Goal: Find contact information: Obtain details needed to contact an individual or organization

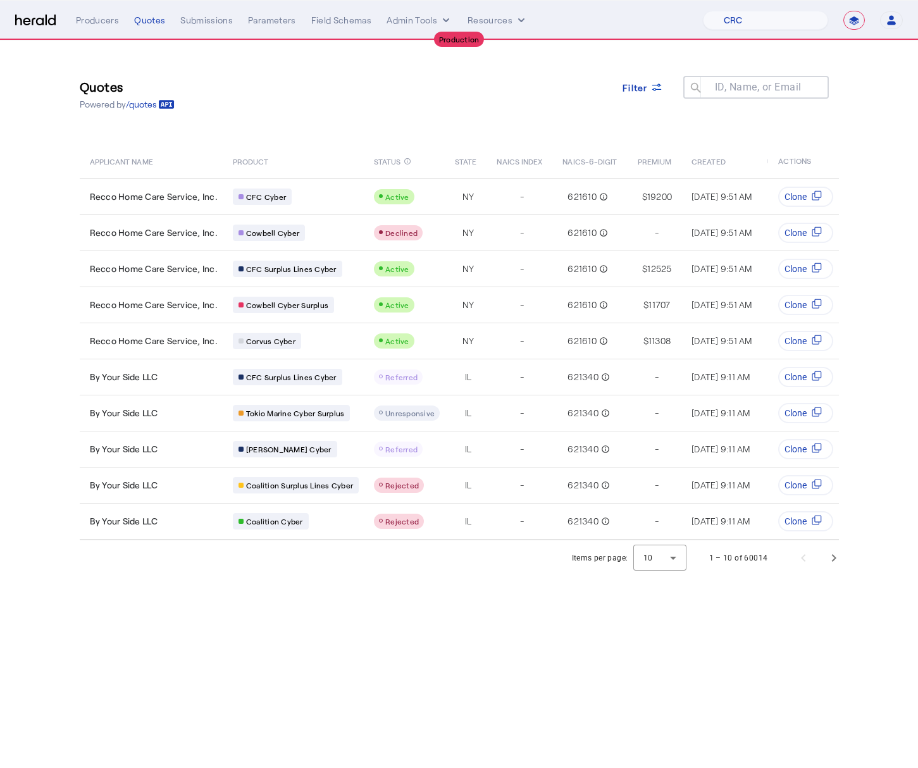
select select "pfm_h3db_crc"
select select "**********"
click at [384, 134] on div "Quotes Powered by /quotes Filter ID, Name, or Email search APPLICANT NAME PRODU…" at bounding box center [459, 291] width 810 height 500
click at [346, 129] on div "Quotes Powered by /quotes Filter ID, Name, or Email search APPLICANT NAME PRODU…" at bounding box center [459, 291] width 810 height 500
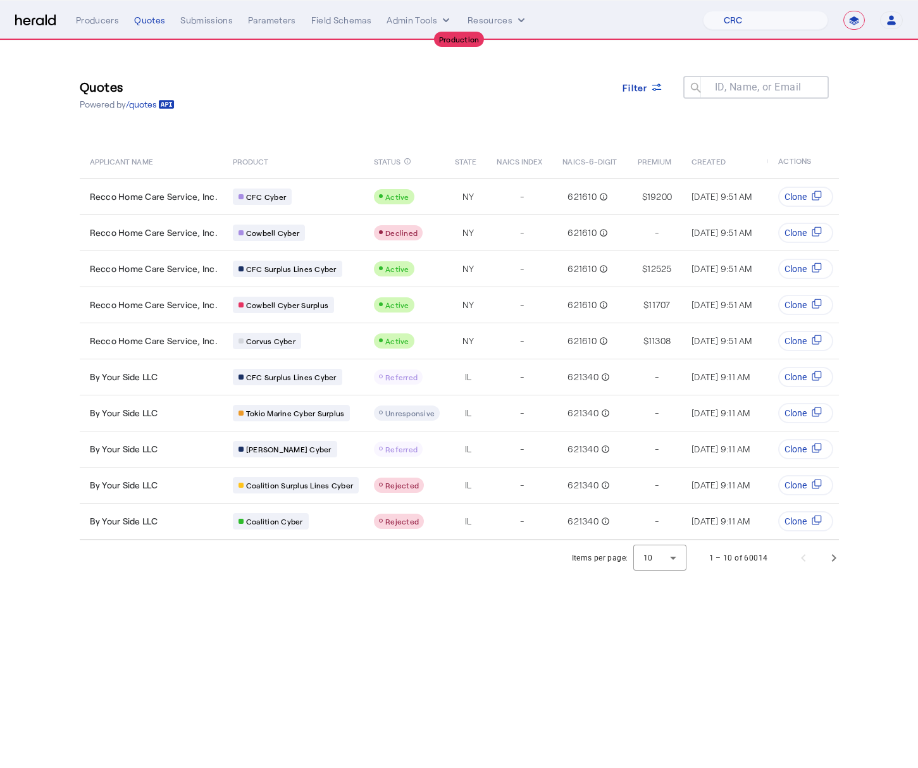
click at [46, 18] on img at bounding box center [35, 21] width 41 height 12
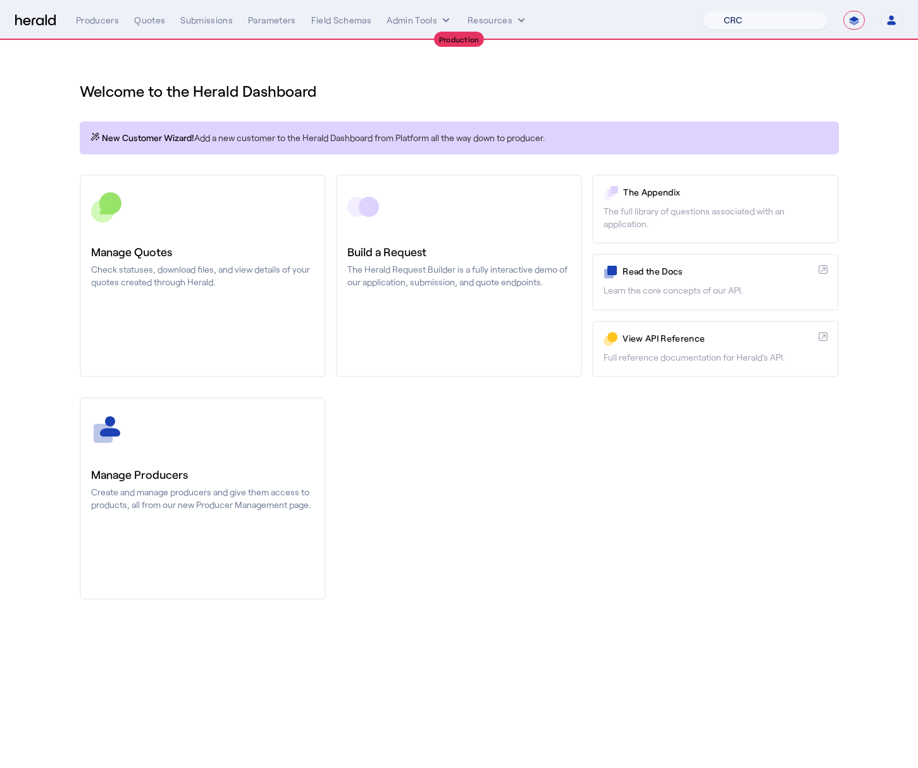
click at [761, 17] on select "1Fort Affinity Risk Billy BindHQ Bunker CRC Campus Coverage Citadel Fifthwall F…" at bounding box center [765, 20] width 125 height 19
click at [810, 29] on select "1Fort Affinity Risk Billy BindHQ Bunker CRC Campus Coverage Citadel Fifthwall F…" at bounding box center [765, 20] width 125 height 19
select select "pfm_2v8p_herald_api"
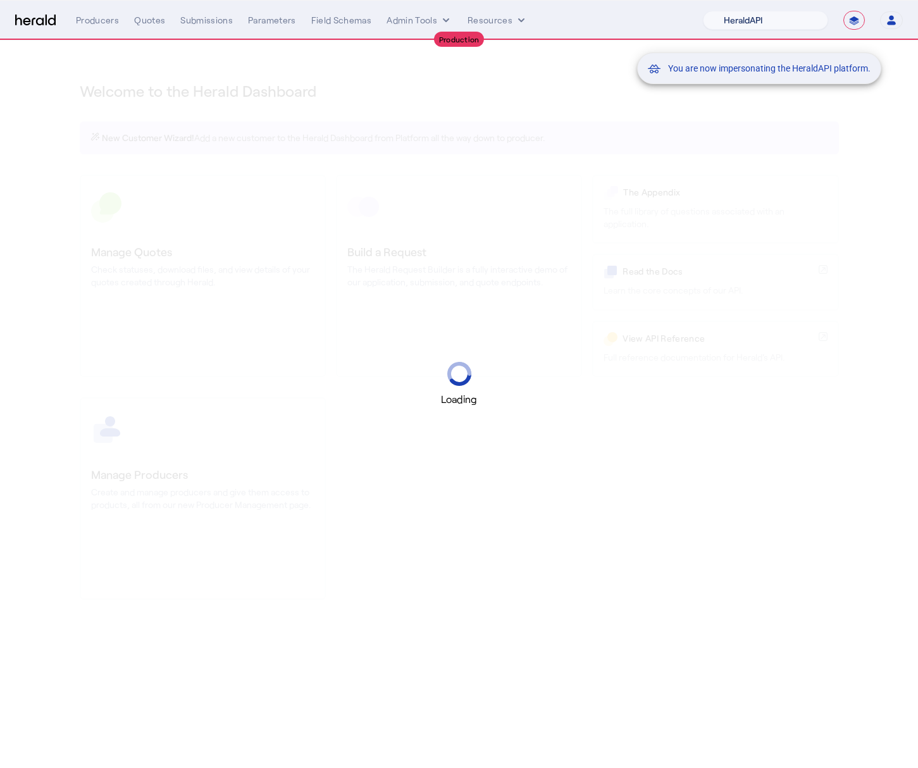
click at [865, 81] on div "You are now impersonating the HeraldAPI platform." at bounding box center [757, 68] width 238 height 30
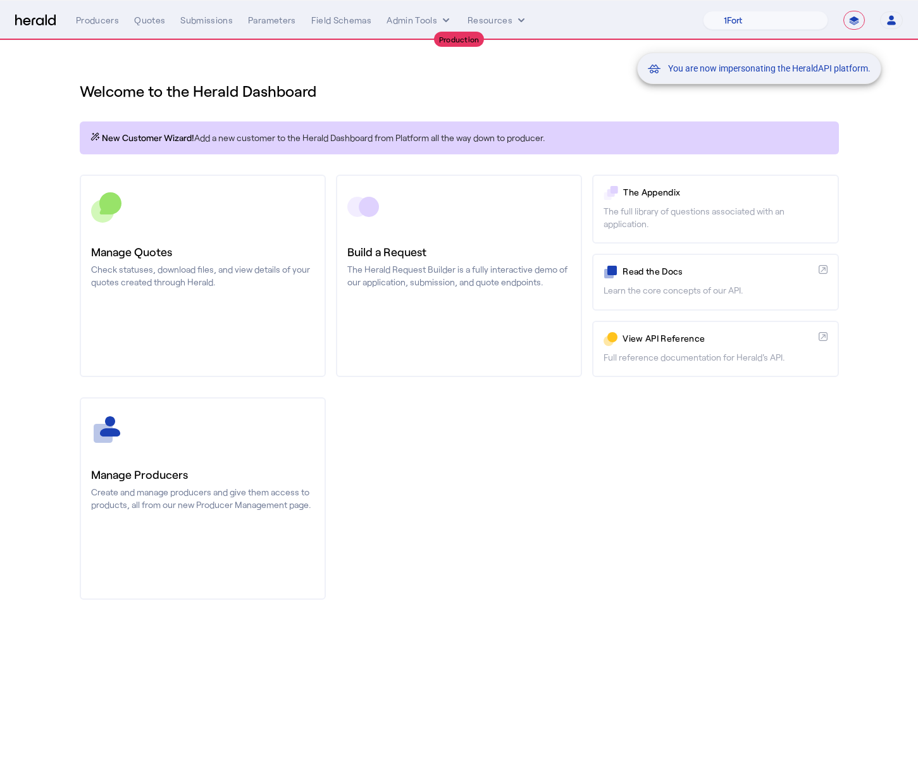
click at [860, 22] on mat-snack-bar-container "You are now impersonating the HeraldAPI platform." at bounding box center [791, 21] width 244 height 32
click at [849, 22] on mat-snack-bar-container "You are now impersonating the HeraldAPI platform." at bounding box center [791, 21] width 244 height 32
click at [837, 49] on div "You are now impersonating the HeraldAPI platform." at bounding box center [459, 384] width 918 height 768
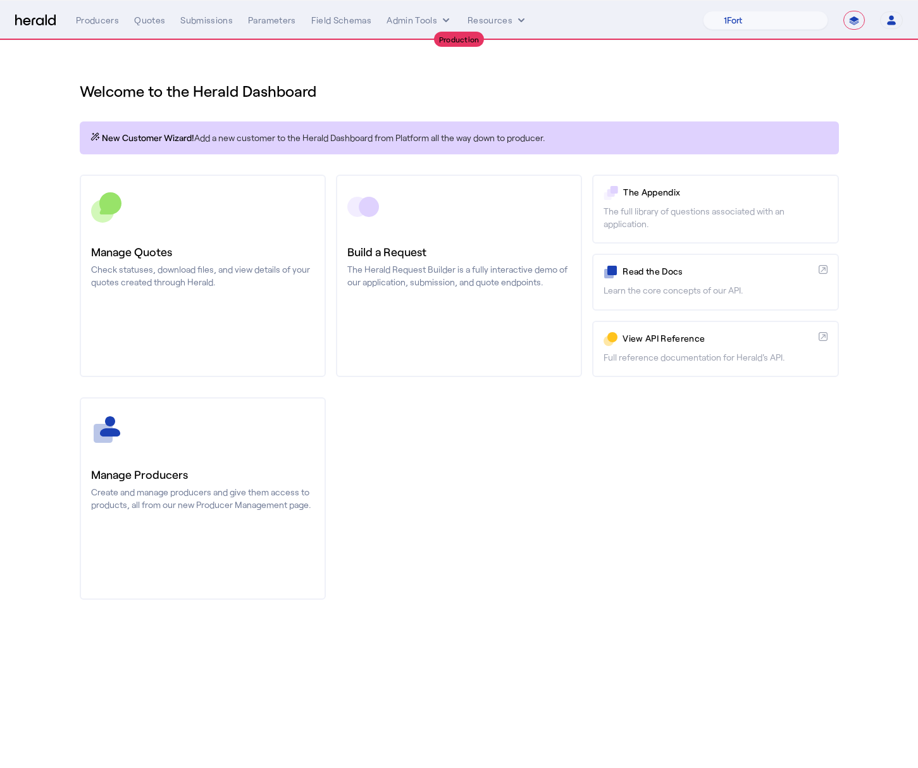
click at [859, 61] on div "Welcome to the Herald Dashboard New Customer Wizard! Add a new customer to the …" at bounding box center [459, 333] width 810 height 585
click at [854, 4] on nav "**********" at bounding box center [459, 20] width 918 height 39
click at [854, 11] on select "**********" at bounding box center [855, 20] width 22 height 19
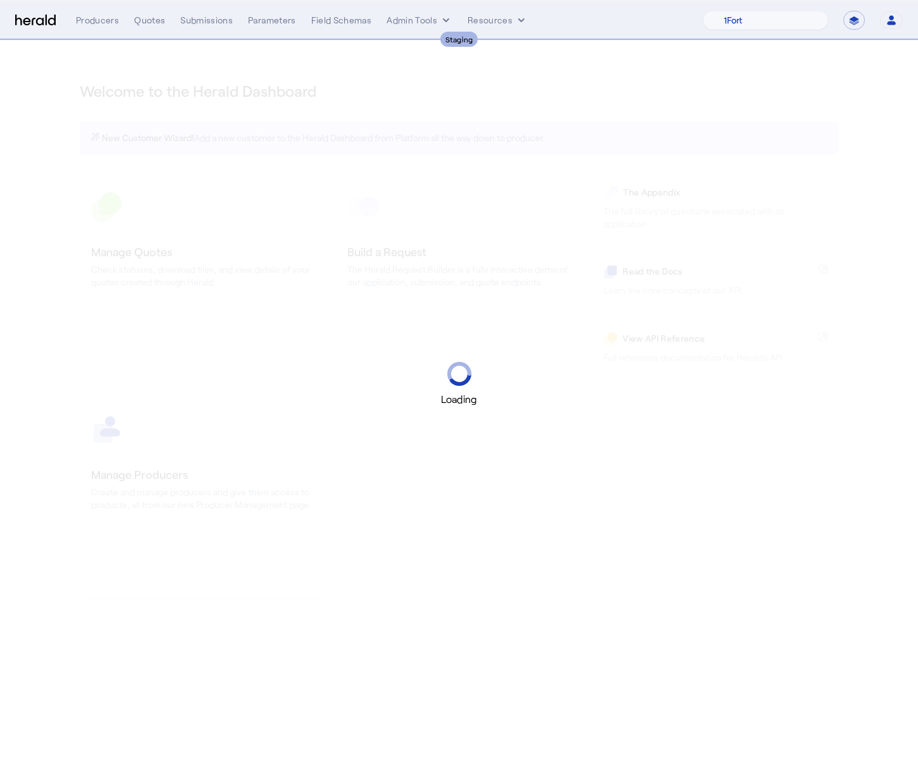
click at [535, 63] on div "Loading" at bounding box center [459, 384] width 918 height 768
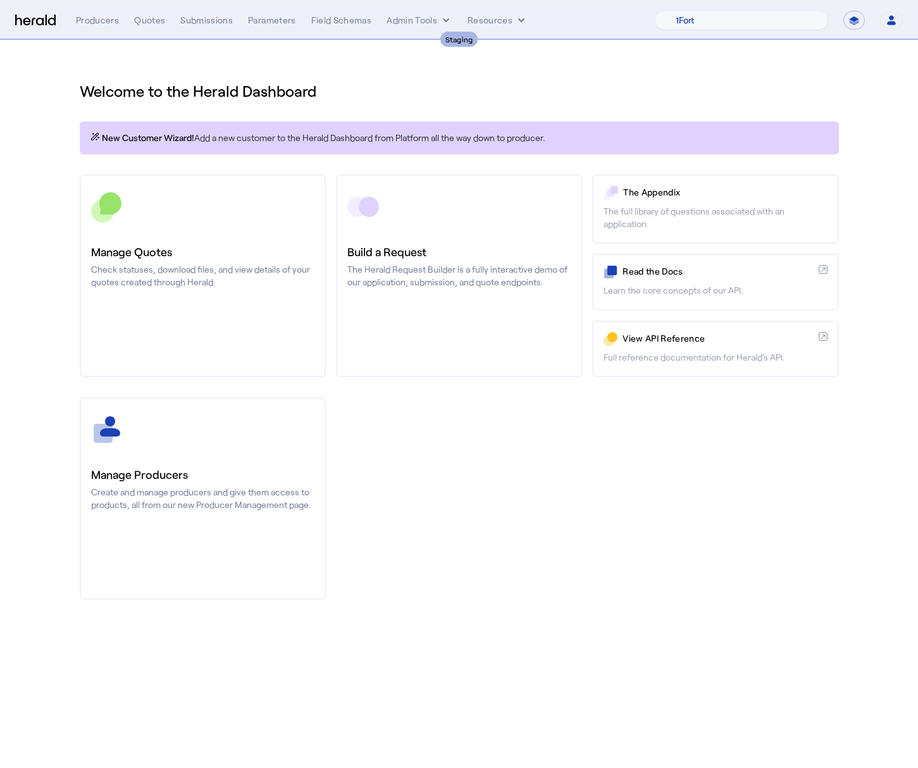
click at [842, 19] on div "1Fort Acrisure Acturis Affinity Advisors Agentero AmWins Anzen Aon Arch Assurel…" at bounding box center [779, 20] width 248 height 19
click at [854, 19] on select "**********" at bounding box center [855, 20] width 22 height 19
select select "*******"
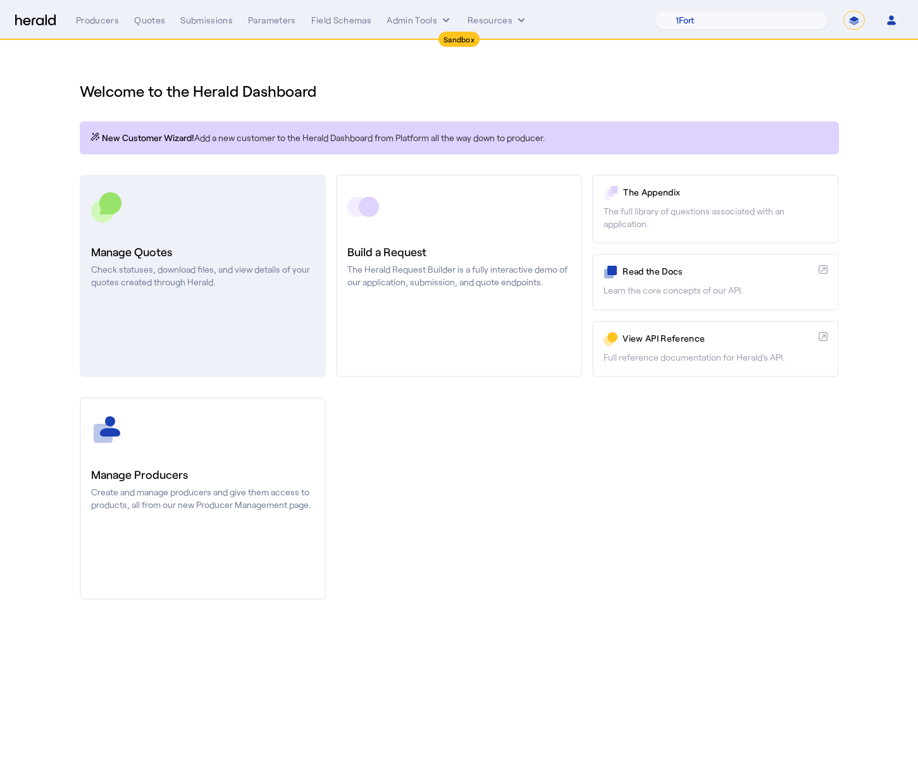
click at [263, 250] on h3 "Manage Quotes" at bounding box center [202, 252] width 223 height 18
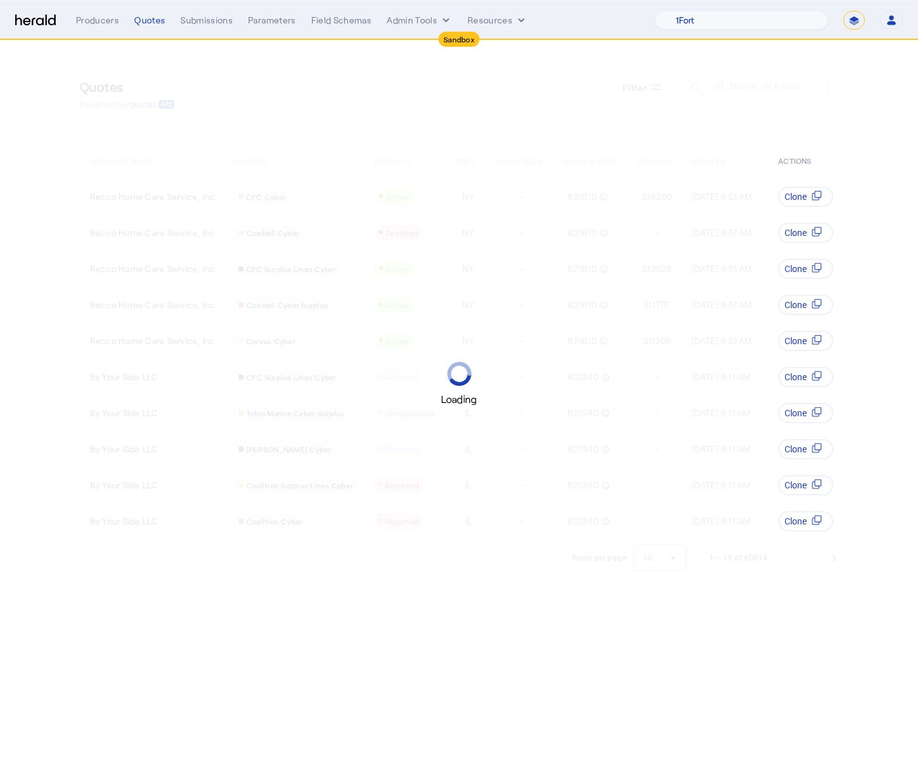
click at [444, 130] on div "Quotes Powered by /quotes Filter ID, Name, or Email search APPLICANT NAME PRODU…" at bounding box center [459, 291] width 810 height 500
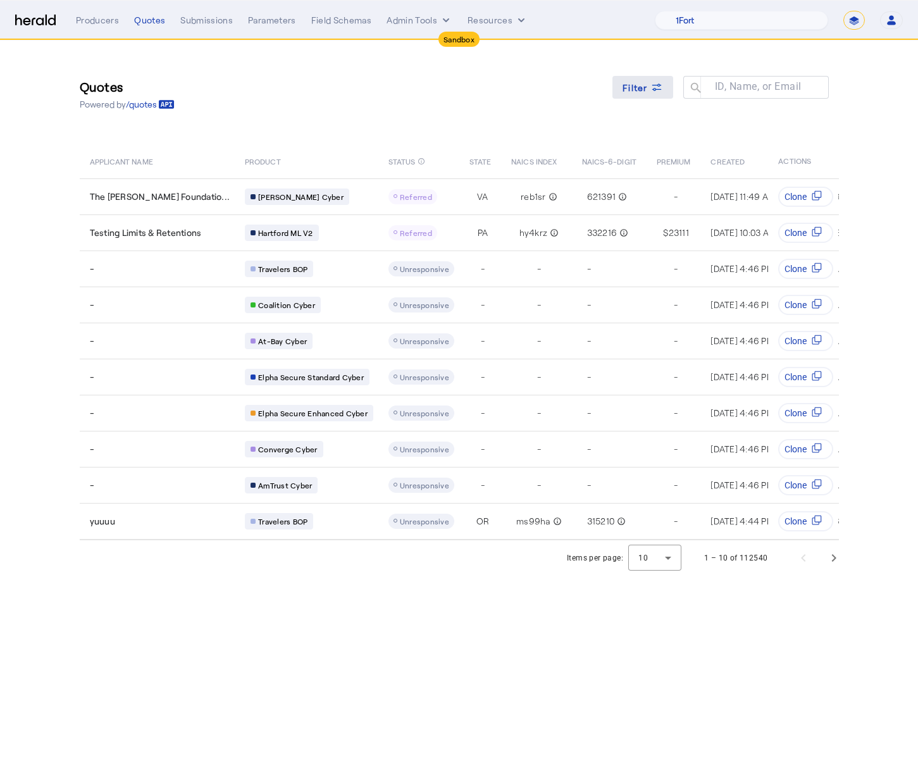
click at [651, 87] on icon at bounding box center [657, 87] width 13 height 13
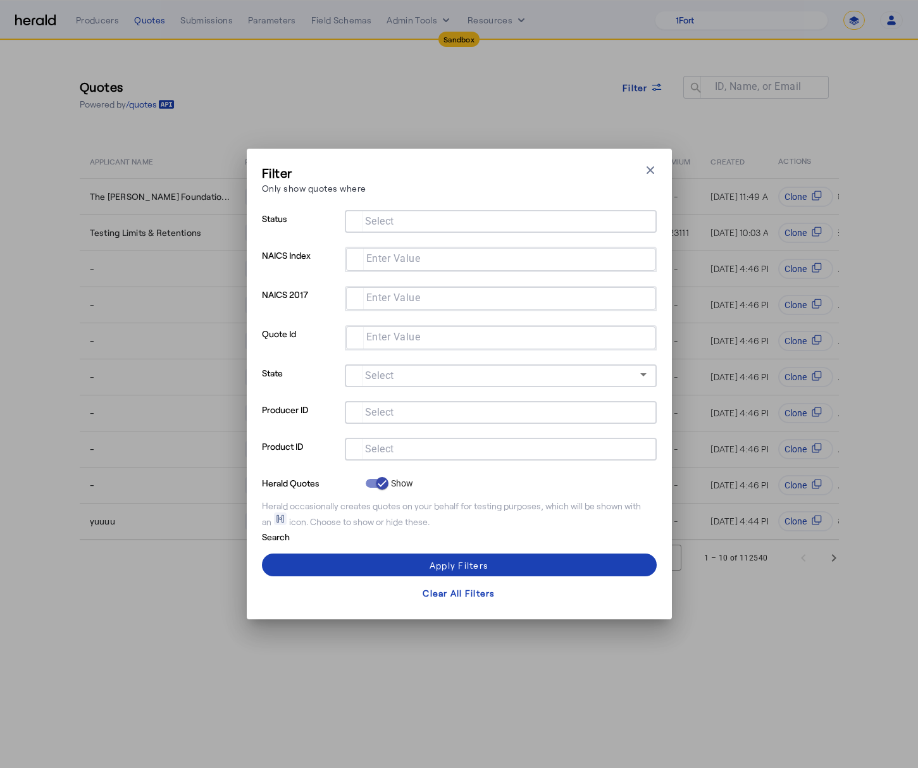
click at [523, 422] on div at bounding box center [501, 412] width 292 height 23
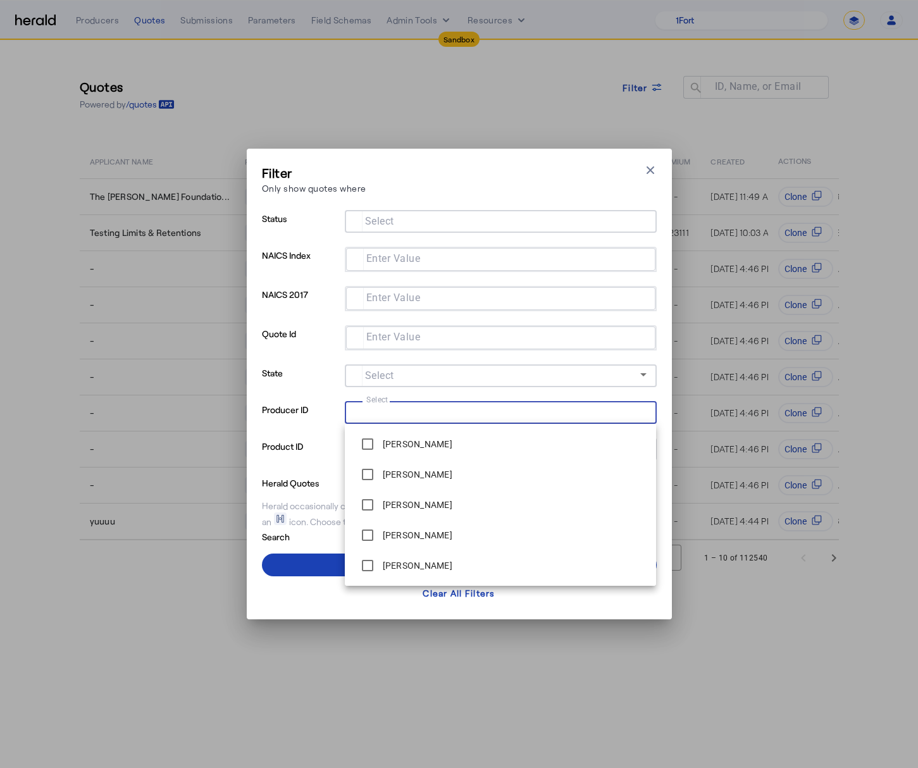
click at [314, 420] on p "Producer ID" at bounding box center [301, 419] width 78 height 37
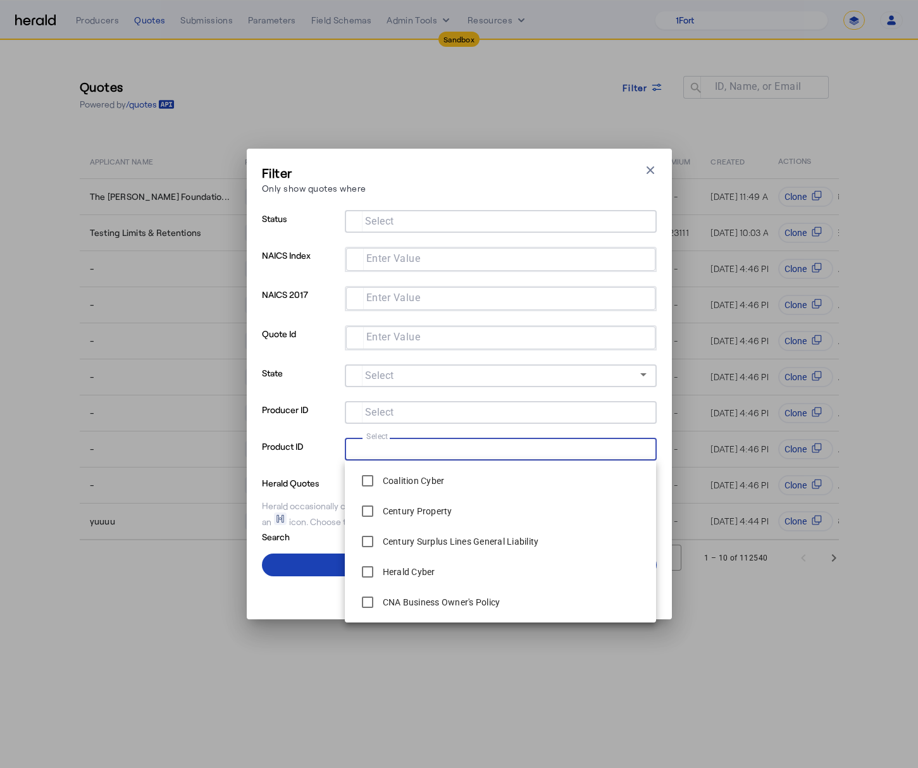
click at [396, 442] on input "Select" at bounding box center [498, 448] width 287 height 15
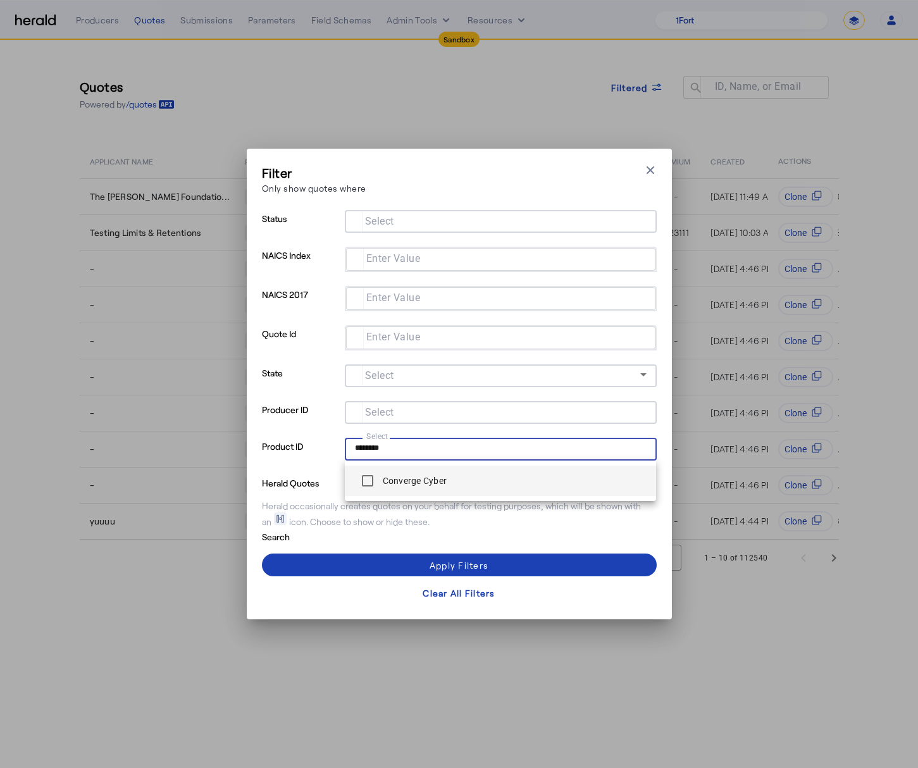
type input "********"
drag, startPoint x: 390, startPoint y: 477, endPoint x: 329, endPoint y: 478, distance: 60.8
click at [388, 477] on label "Converge Cyber" at bounding box center [413, 481] width 67 height 13
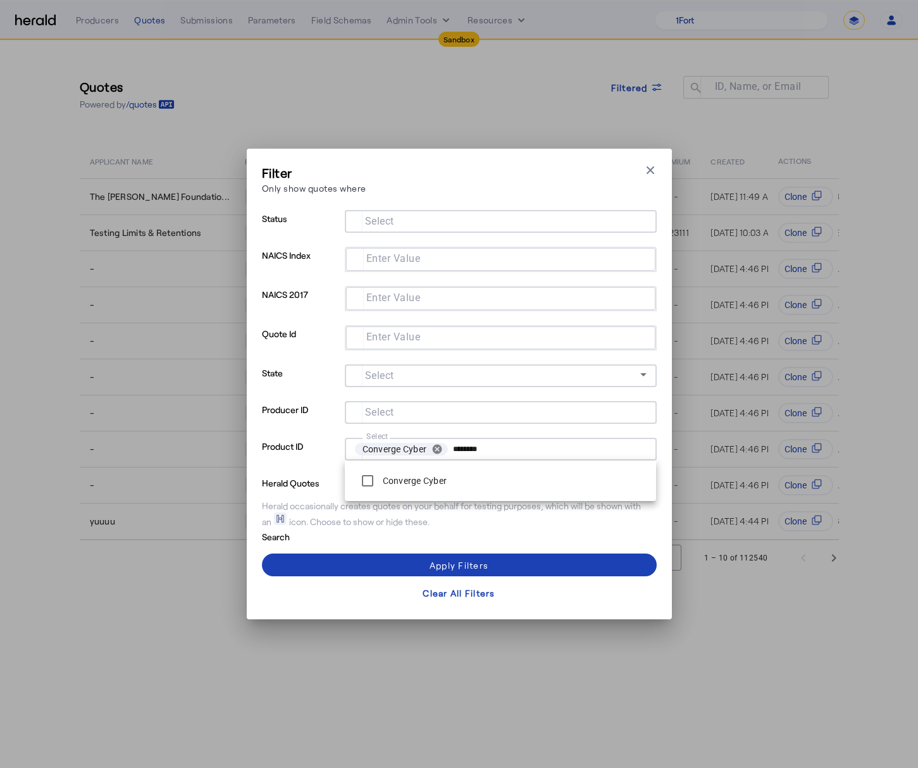
click at [304, 455] on p "Product ID" at bounding box center [301, 456] width 78 height 37
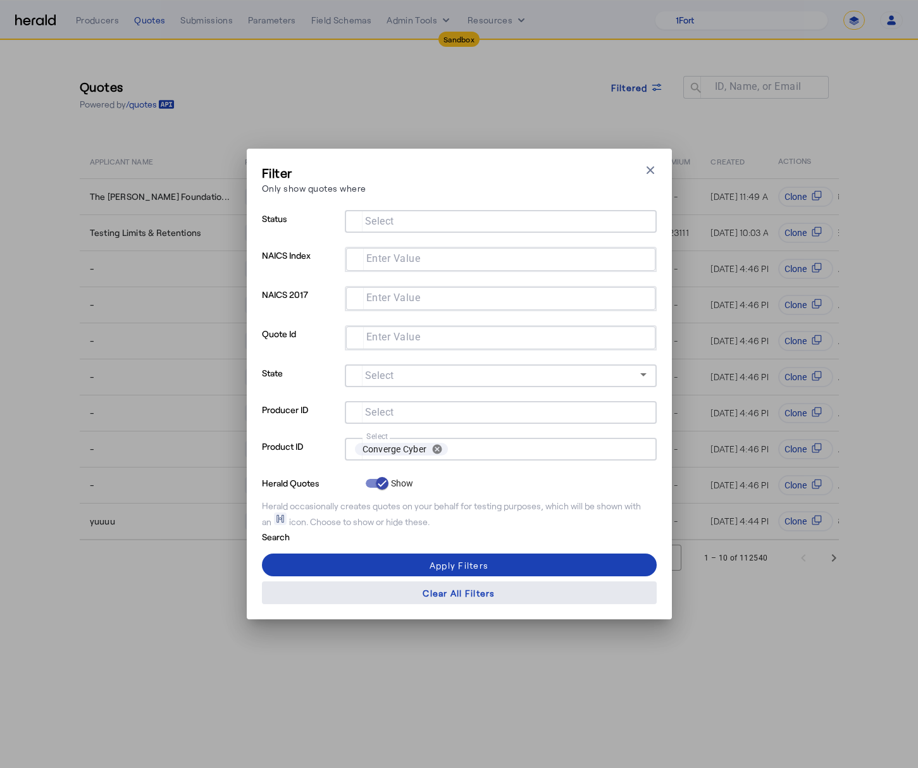
click at [363, 581] on span at bounding box center [459, 593] width 395 height 30
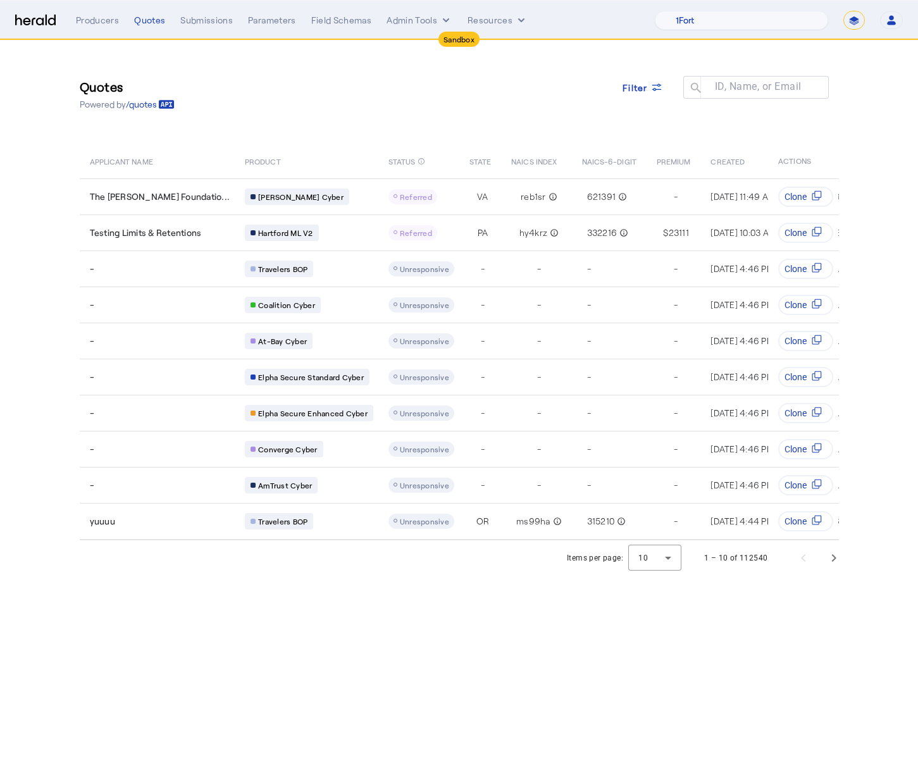
click at [656, 141] on div "Quotes Powered by /quotes Filter ID, Name, or Email search APPLICANT NAME PRODU…" at bounding box center [459, 291] width 810 height 500
click at [656, 97] on span at bounding box center [643, 87] width 61 height 30
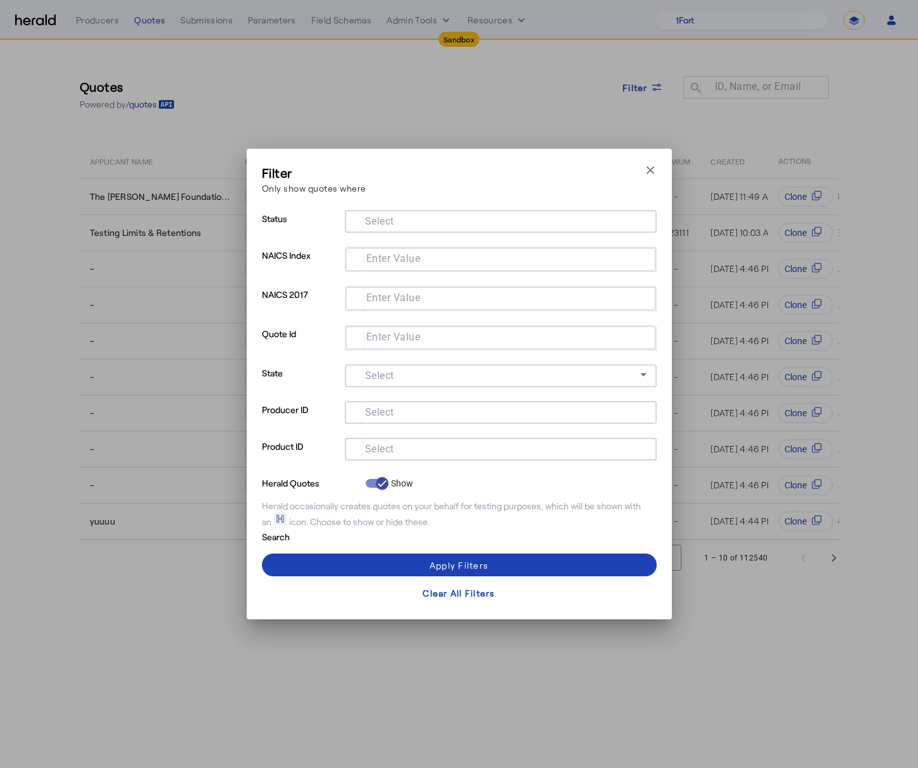
click at [404, 451] on input "Select" at bounding box center [498, 448] width 287 height 15
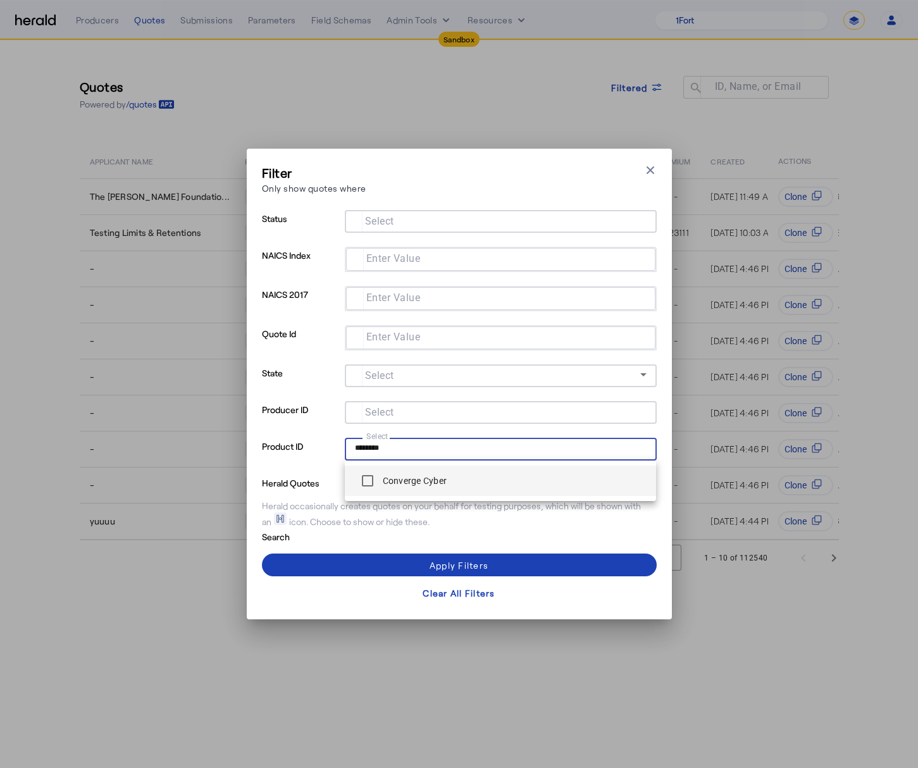
type input "********"
click at [397, 477] on label "Converge Cyber" at bounding box center [413, 481] width 67 height 13
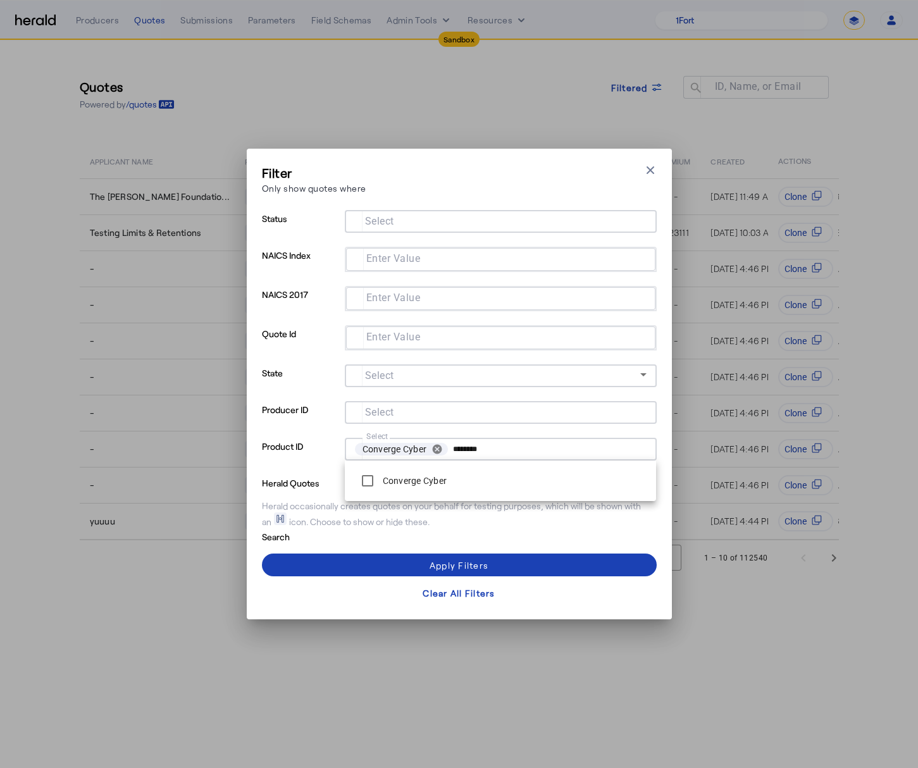
click at [338, 537] on p "Search" at bounding box center [311, 536] width 99 height 15
click at [338, 551] on span at bounding box center [459, 565] width 395 height 30
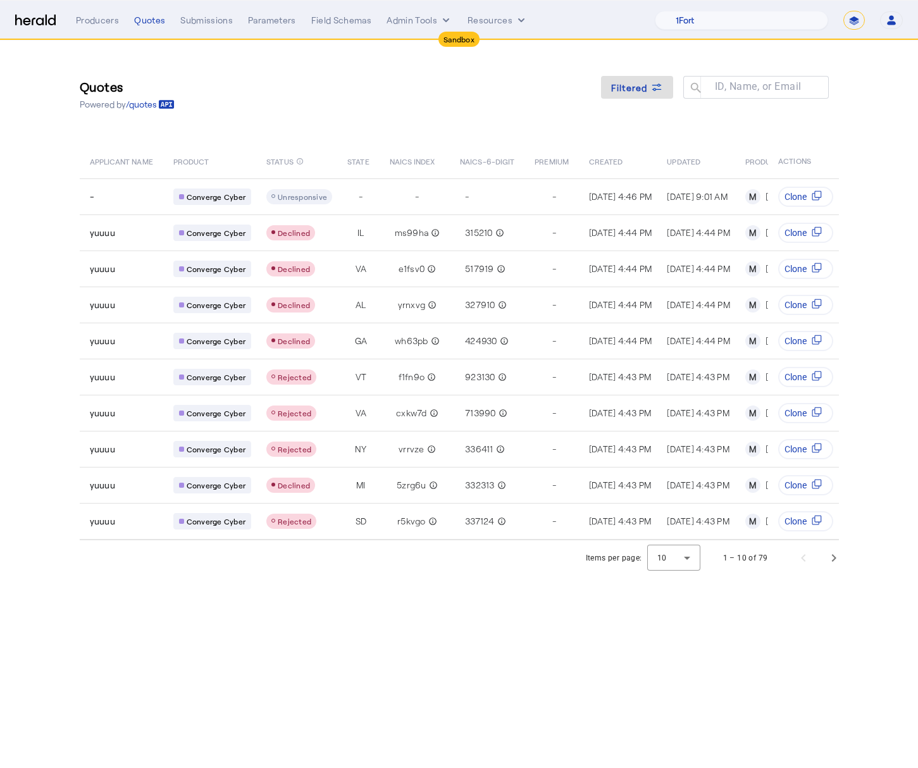
click at [416, 162] on span "NAICS INDEX" at bounding box center [413, 160] width 46 height 13
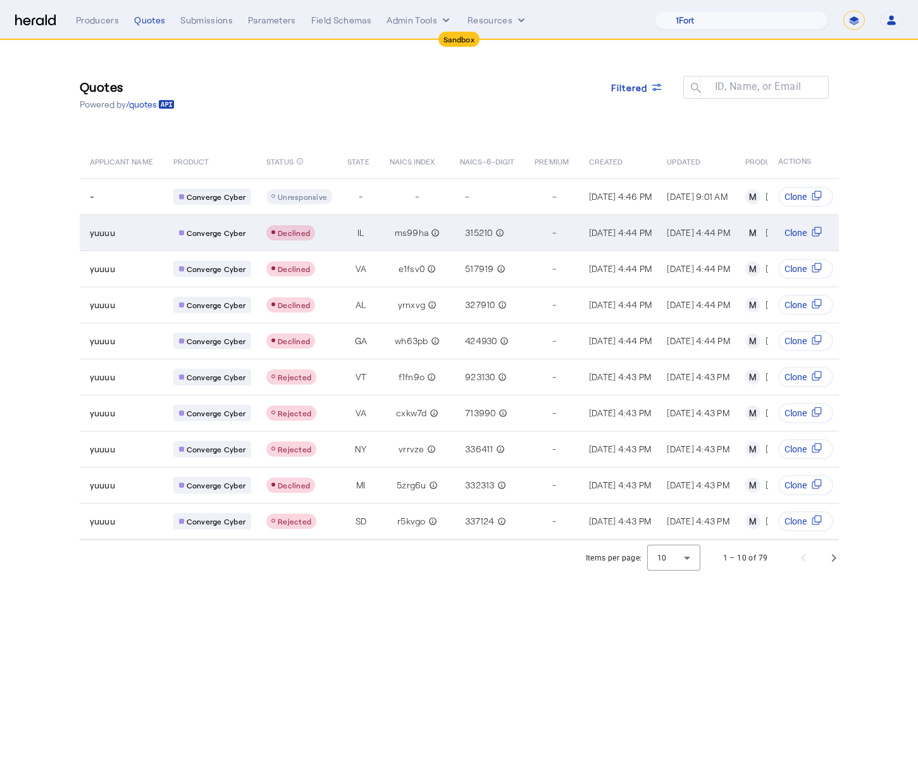
click at [143, 227] on div "yuuuu" at bounding box center [124, 233] width 68 height 13
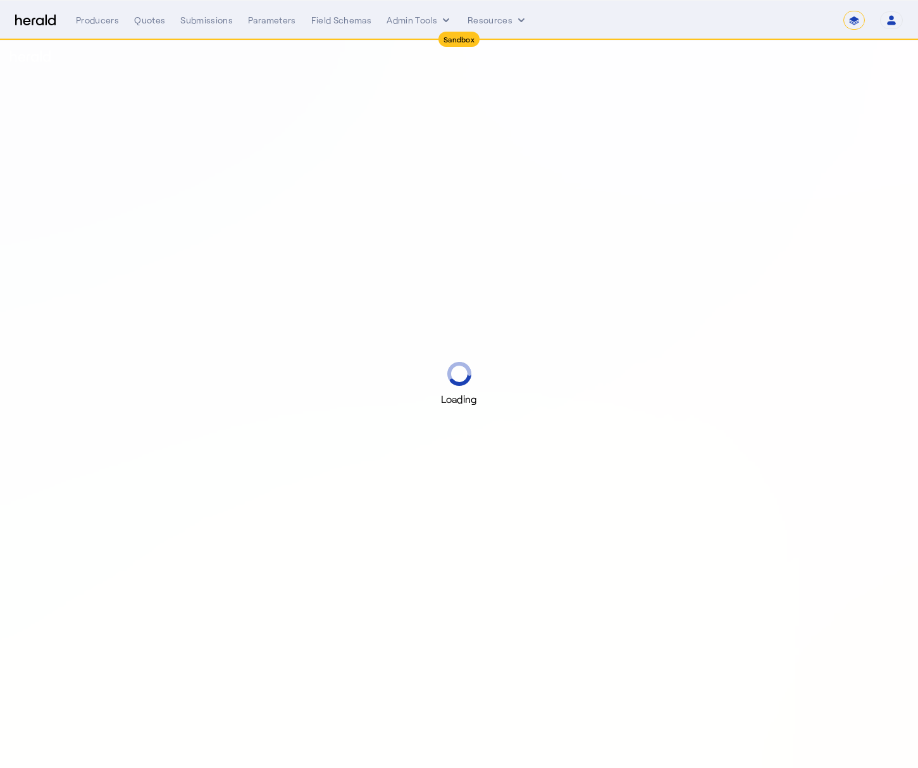
select select "*******"
select select "pfm_2v8p_herald_api"
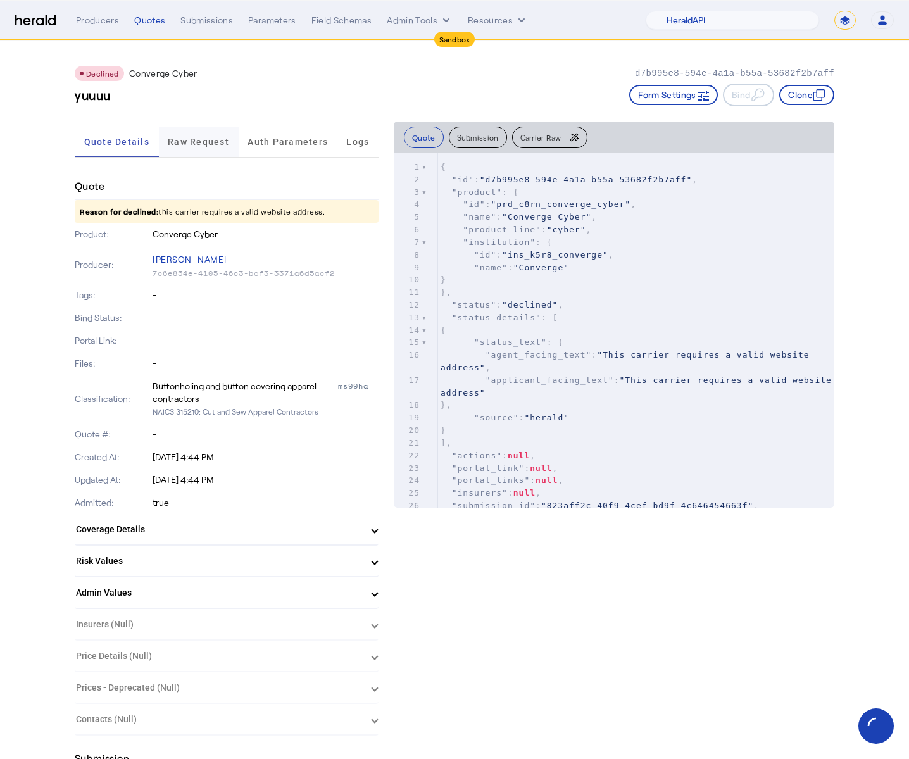
click at [207, 147] on span "Raw Request" at bounding box center [198, 142] width 61 height 30
click at [315, 68] on div "Declined Converge Cyber d7b995e8-594e-4a1a-b55a-53682f2b7aff" at bounding box center [455, 73] width 760 height 15
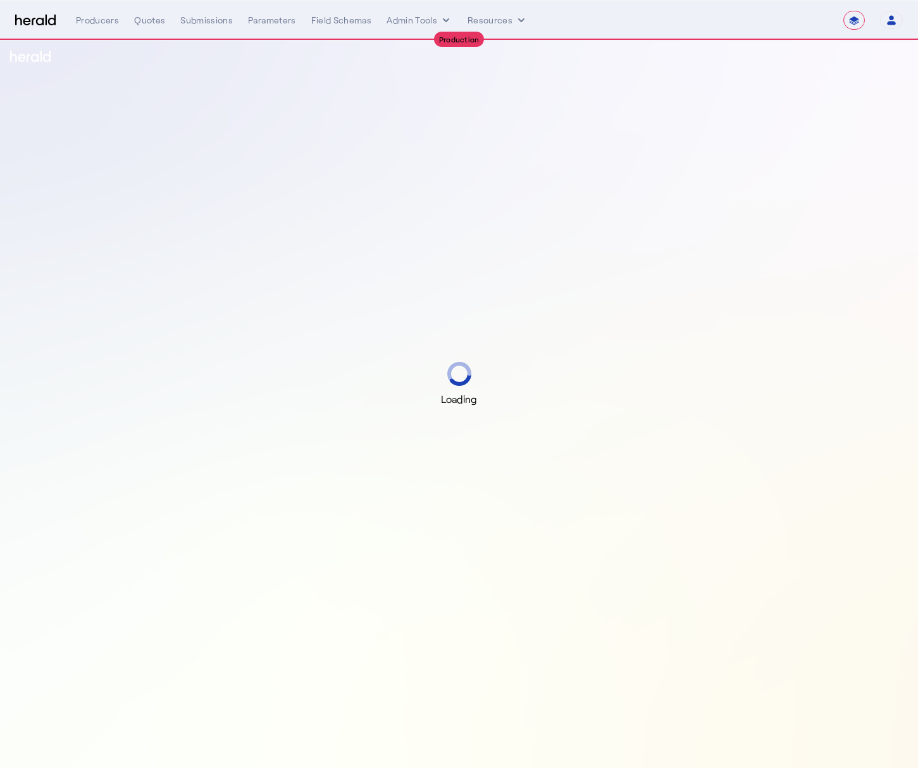
select select "**********"
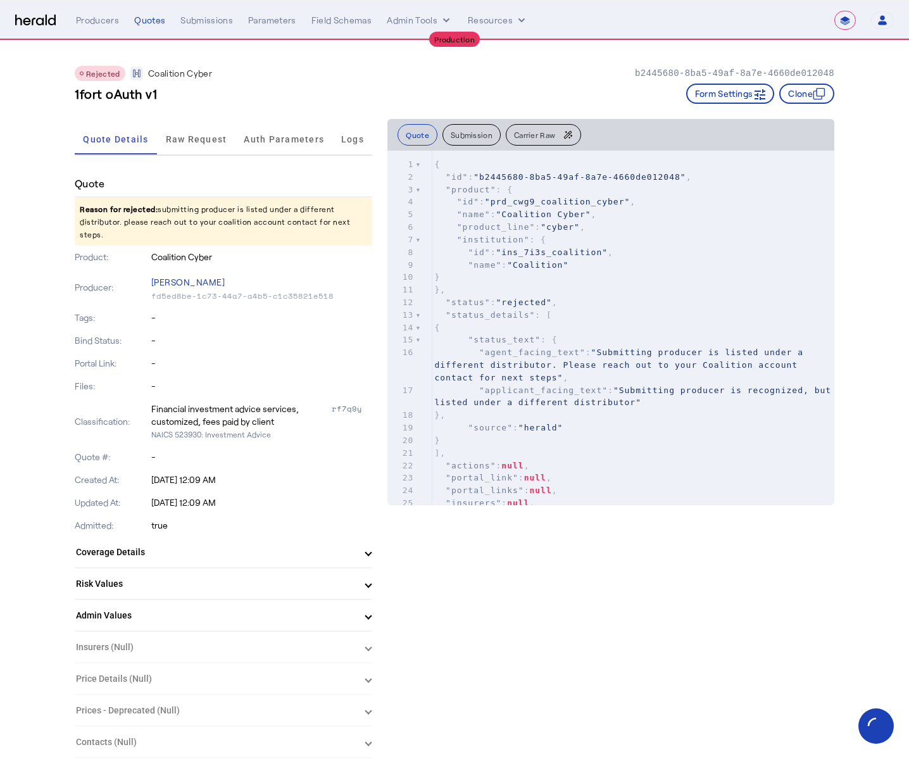
drag, startPoint x: 293, startPoint y: 91, endPoint x: 287, endPoint y: 96, distance: 8.1
click at [294, 91] on div "1fort oAuth v1 Form Settings Clone" at bounding box center [455, 94] width 760 height 20
click at [198, 139] on span "Raw Request" at bounding box center [196, 139] width 61 height 9
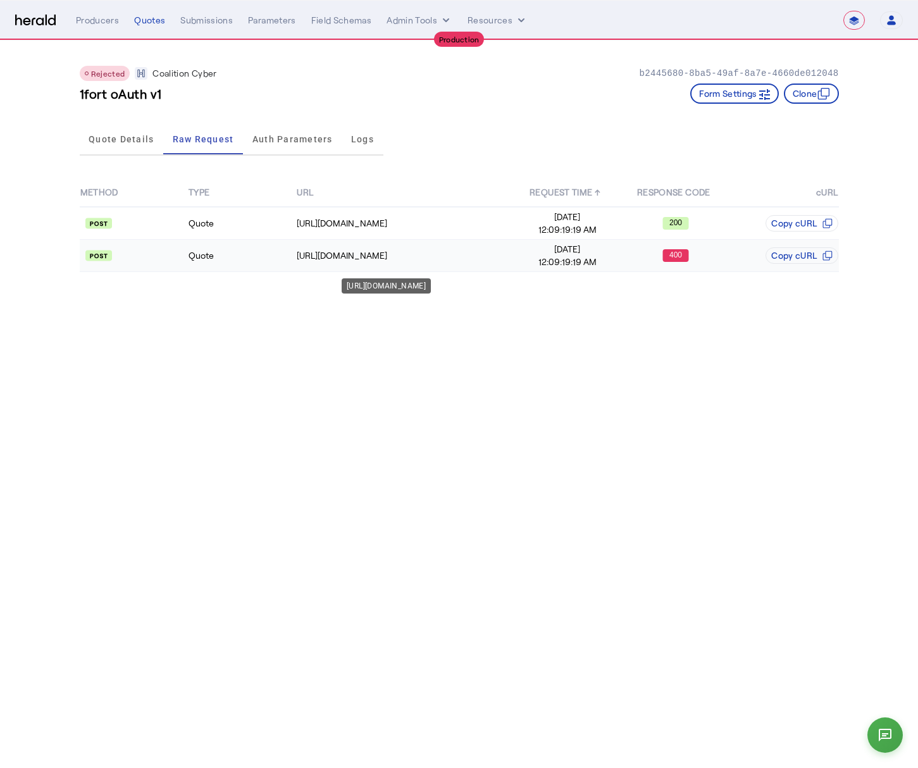
click at [390, 256] on div "[URL][DOMAIN_NAME]" at bounding box center [405, 255] width 216 height 13
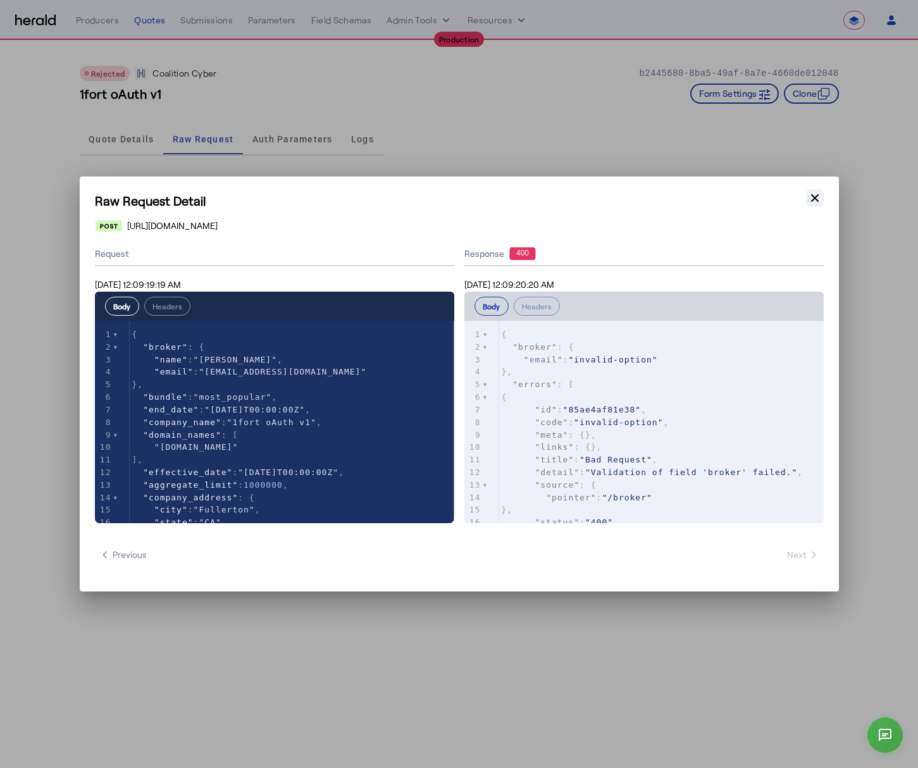
click at [817, 197] on icon "button" at bounding box center [815, 198] width 13 height 13
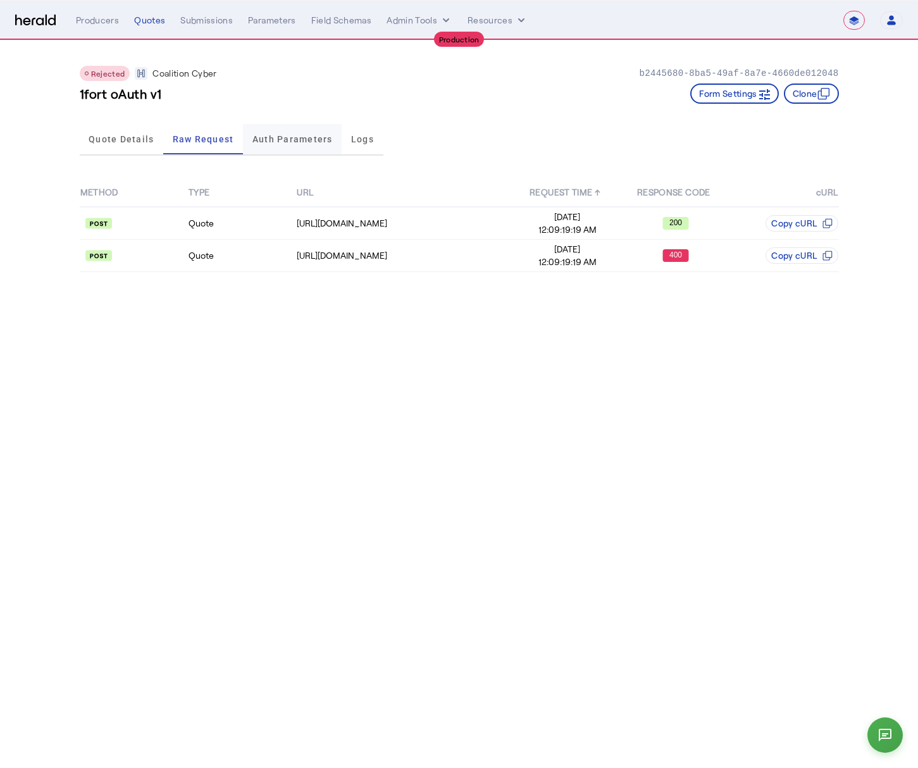
click at [272, 137] on span "Auth Parameters" at bounding box center [293, 139] width 80 height 9
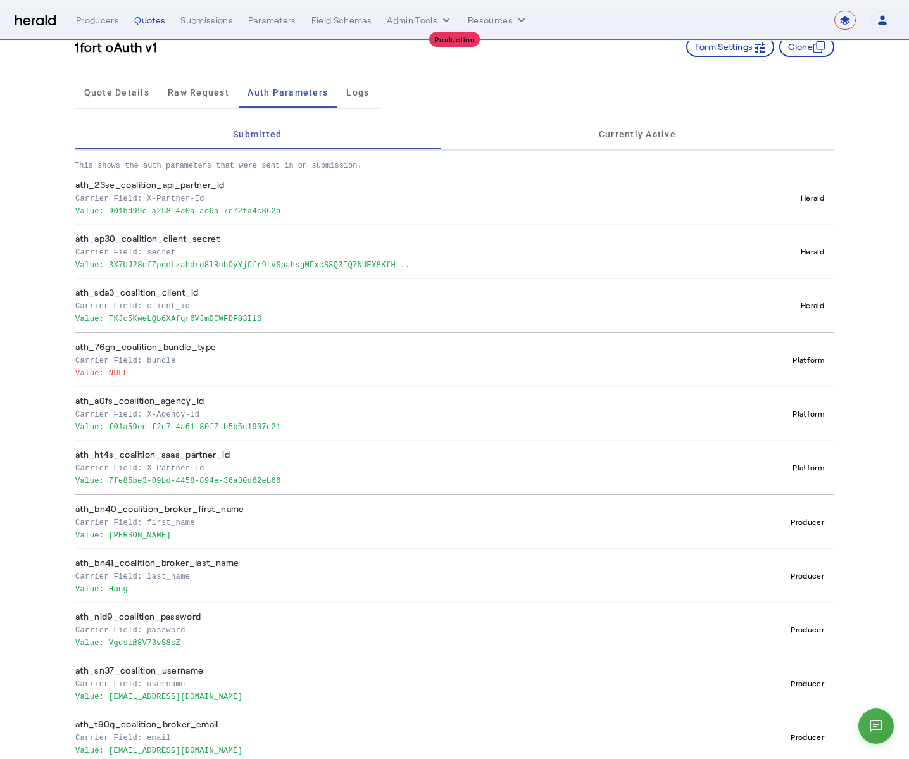
scroll to position [58, 0]
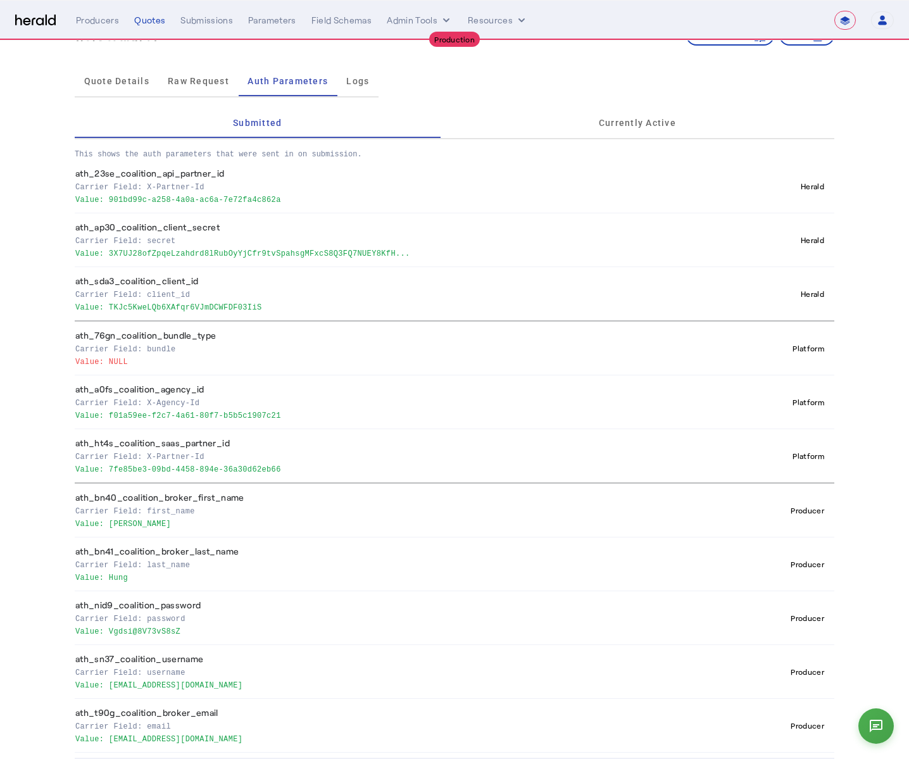
click at [241, 416] on p "Value: f01a59ee-f2c7-4a61-80f7-b5b5c1907c21" at bounding box center [402, 414] width 654 height 13
click at [276, 422] on th "ath_a0fs_coalition_agency_id Carrier Field: X-Agency-Id Value: f01a59ee-f2c7-4a…" at bounding box center [405, 402] width 660 height 54
click at [293, 418] on p "Value: f01a59ee-f2c7-4a61-80f7-b5b5c1907c21" at bounding box center [402, 414] width 654 height 13
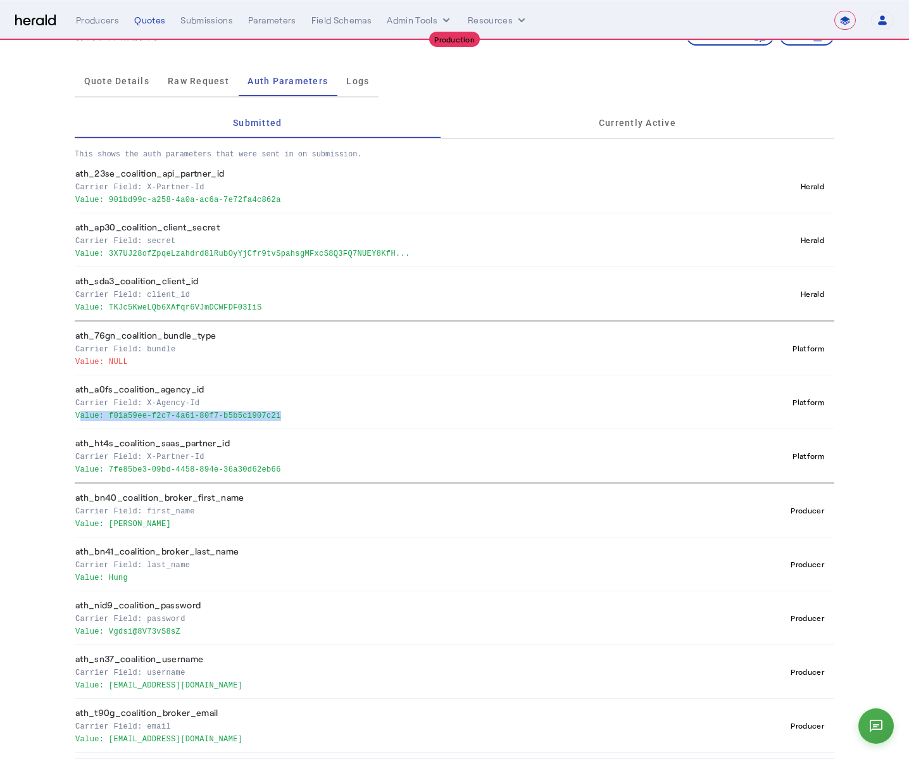
drag, startPoint x: 302, startPoint y: 413, endPoint x: 116, endPoint y: 418, distance: 185.5
click at [118, 419] on p "Value: f01a59ee-f2c7-4a61-80f7-b5b5c1907c21" at bounding box center [402, 414] width 654 height 13
click at [116, 418] on p "Value: f01a59ee-f2c7-4a61-80f7-b5b5c1907c21" at bounding box center [402, 414] width 654 height 13
drag, startPoint x: 114, startPoint y: 416, endPoint x: 303, endPoint y: 418, distance: 188.6
click at [303, 418] on p "Value: f01a59ee-f2c7-4a61-80f7-b5b5c1907c21" at bounding box center [402, 414] width 654 height 13
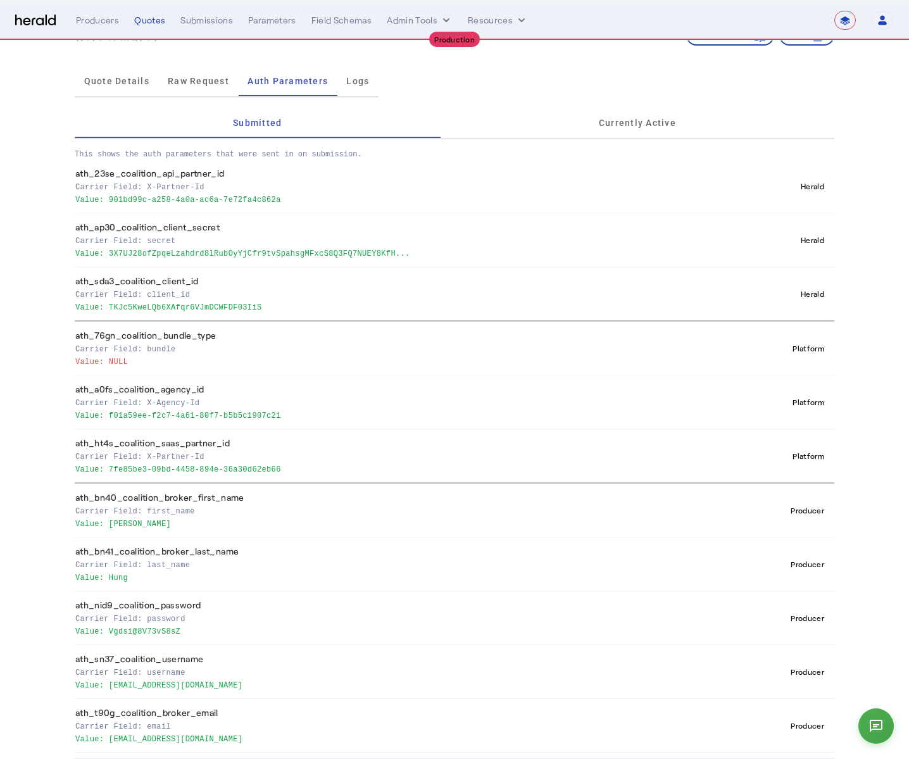
copy p "f01a59ee-f2c7-4a61-80f7-b5b5c1907c21"
click at [235, 418] on p "Value: f01a59ee-f2c7-4a61-80f7-b5b5c1907c21" at bounding box center [402, 414] width 654 height 13
click at [295, 412] on p "Value: f01a59ee-f2c7-4a61-80f7-b5b5c1907c21" at bounding box center [402, 414] width 654 height 13
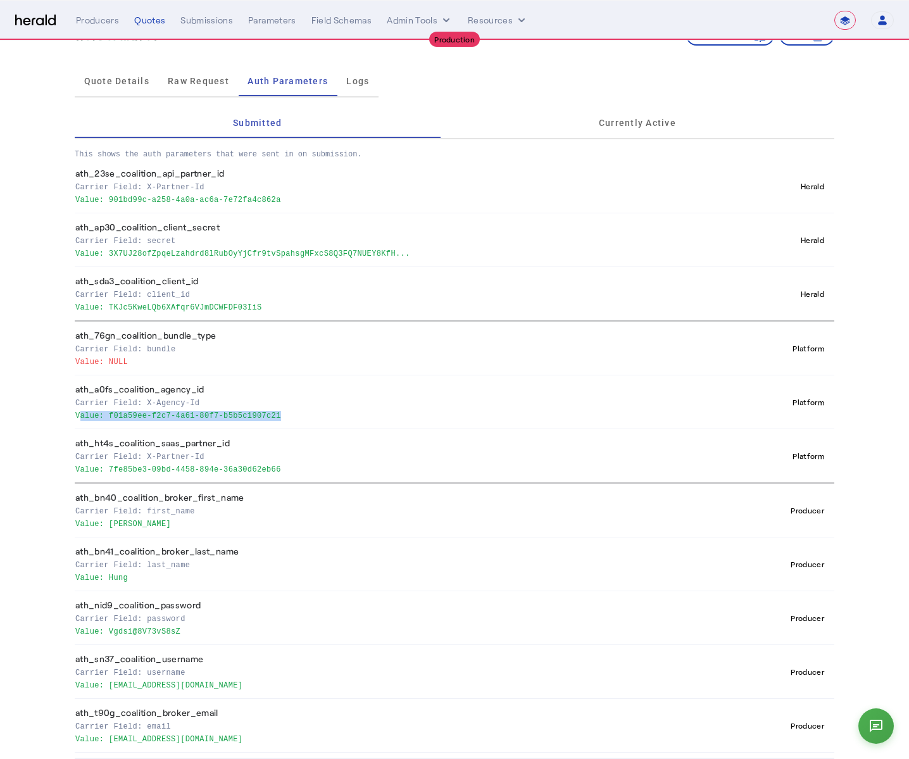
click at [284, 416] on p "Value: f01a59ee-f2c7-4a61-80f7-b5b5c1907c21" at bounding box center [402, 414] width 654 height 13
drag, startPoint x: 285, startPoint y: 415, endPoint x: 116, endPoint y: 418, distance: 169.7
click at [116, 418] on p "Value: f01a59ee-f2c7-4a61-80f7-b5b5c1907c21" at bounding box center [402, 414] width 654 height 13
copy p "f01a59ee-f2c7-4a61-80f7-b5b5c1907c21"
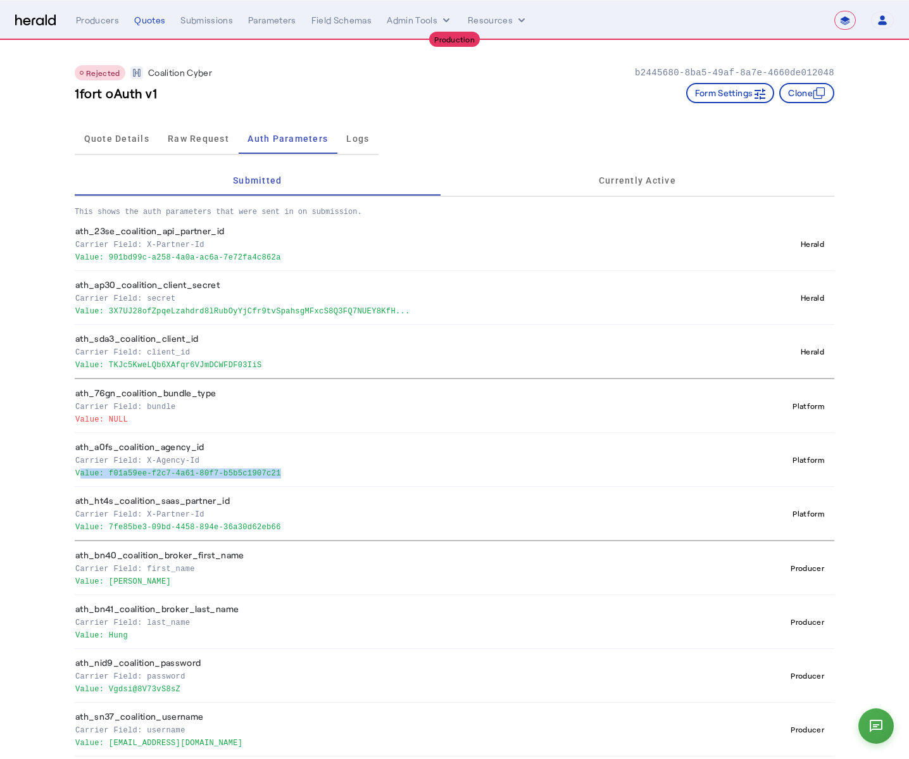
scroll to position [0, 0]
click at [483, 82] on div "Rejected Coalition Cyber b2445680-8ba5-49af-8a7e-4660de012048 1fort oAuth v1 Fo…" at bounding box center [455, 80] width 760 height 78
click at [128, 143] on span "Quote Details" at bounding box center [116, 139] width 65 height 9
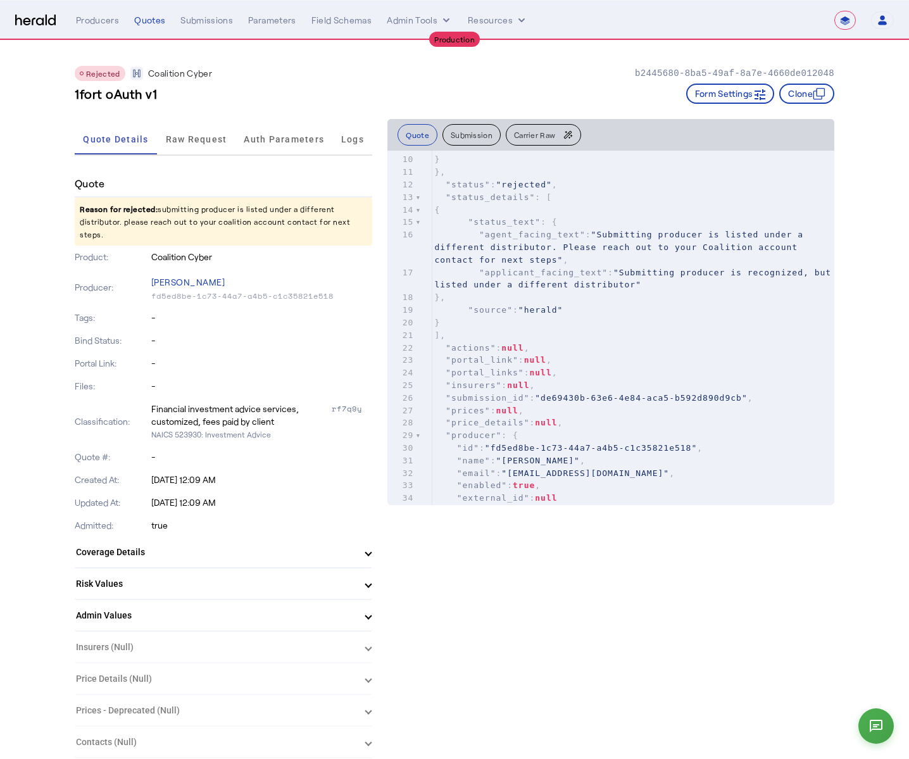
scroll to position [1, 0]
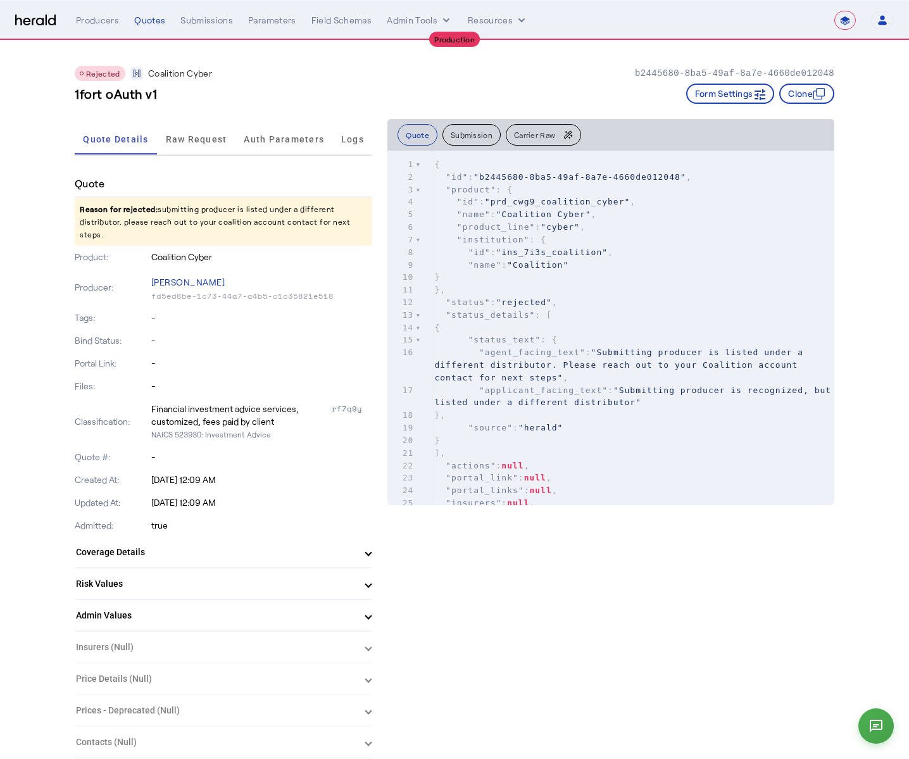
click at [480, 136] on button "Submission" at bounding box center [471, 135] width 58 height 22
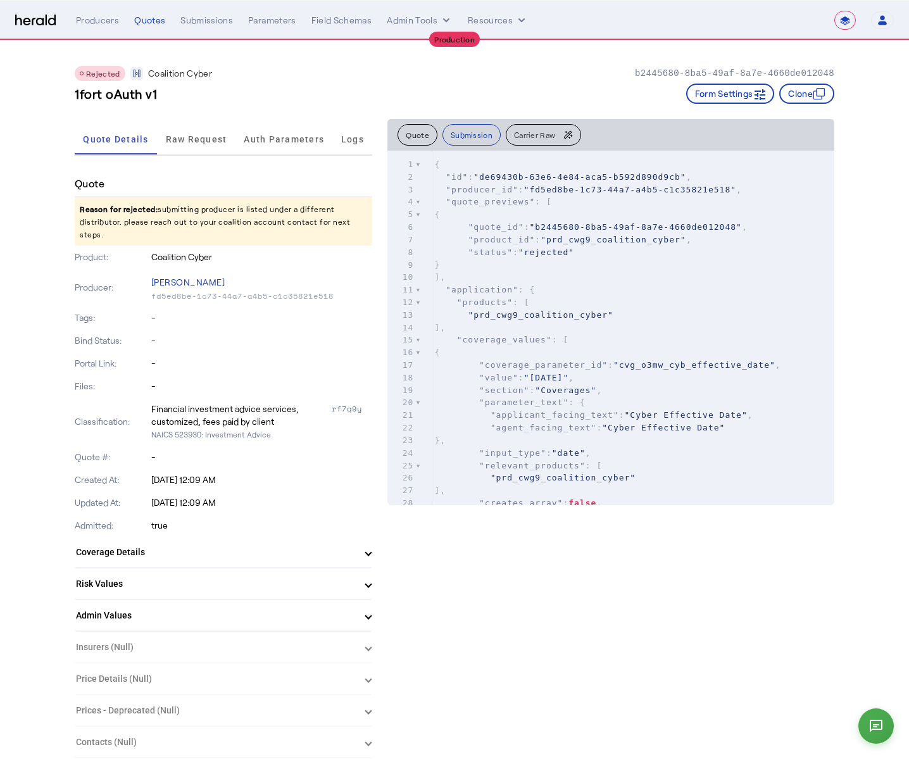
click at [540, 138] on span "Carrier Raw" at bounding box center [534, 135] width 41 height 8
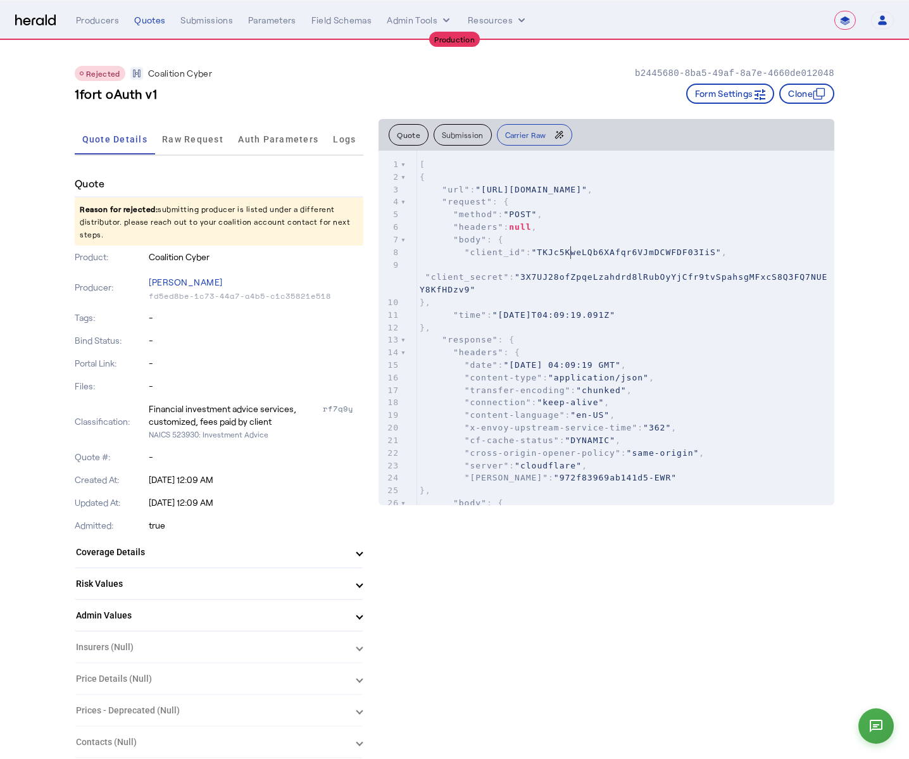
scroll to position [4, 0]
click at [576, 257] on pre ""client_id" : "TKJc5KweLQb6XAfqr6VJmDCWFDF03IiS" ," at bounding box center [625, 252] width 417 height 13
type input "*********"
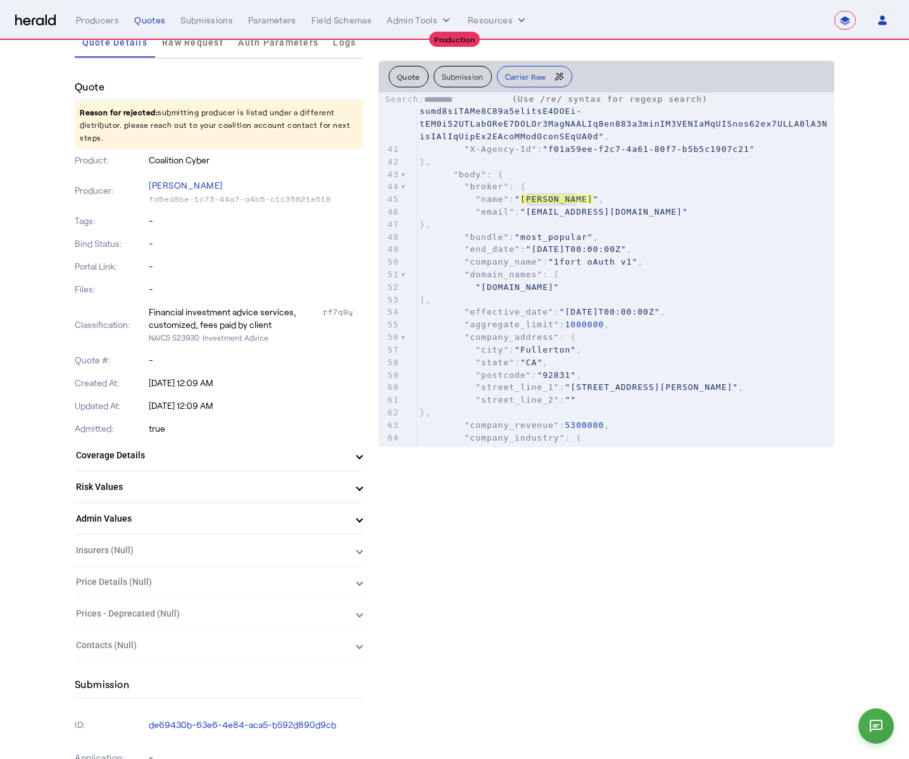
scroll to position [898, 0]
click at [582, 237] on span ""most_popular"" at bounding box center [554, 236] width 78 height 9
click at [561, 199] on span ""[PERSON_NAME]"" at bounding box center [557, 198] width 84 height 9
type textarea "****"
click at [561, 199] on span ""[PERSON_NAME]"" at bounding box center [557, 198] width 84 height 9
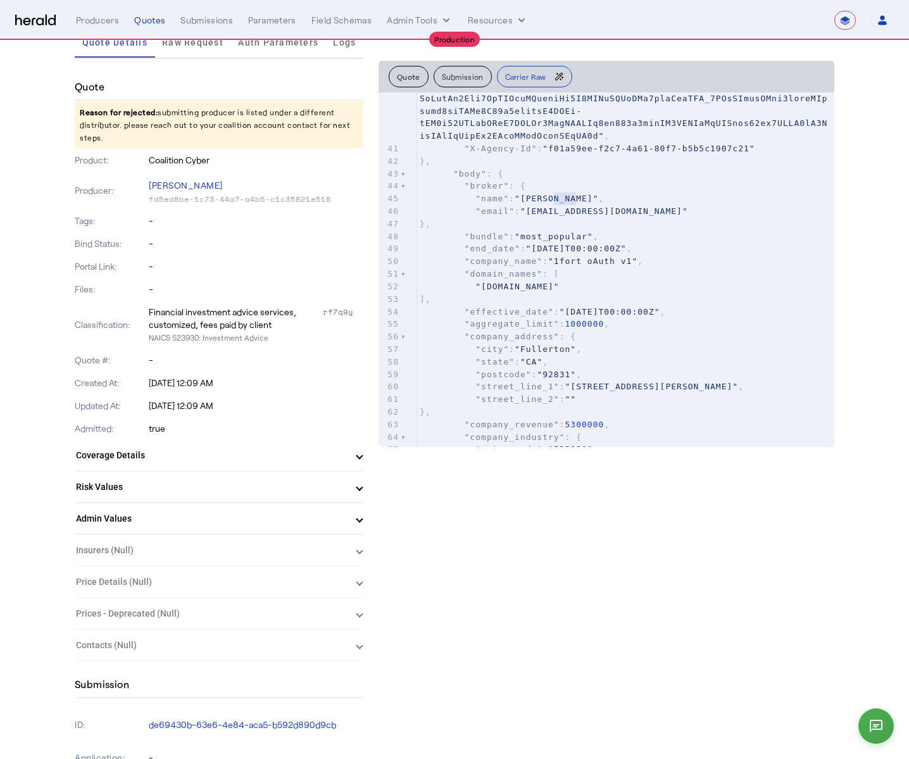
click at [575, 201] on span ""[PERSON_NAME]"" at bounding box center [557, 198] width 84 height 9
type textarea "*********"
drag, startPoint x: 580, startPoint y: 201, endPoint x: 530, endPoint y: 204, distance: 49.5
click at [531, 204] on pre ""name" : "Toby Hung" ," at bounding box center [625, 198] width 417 height 13
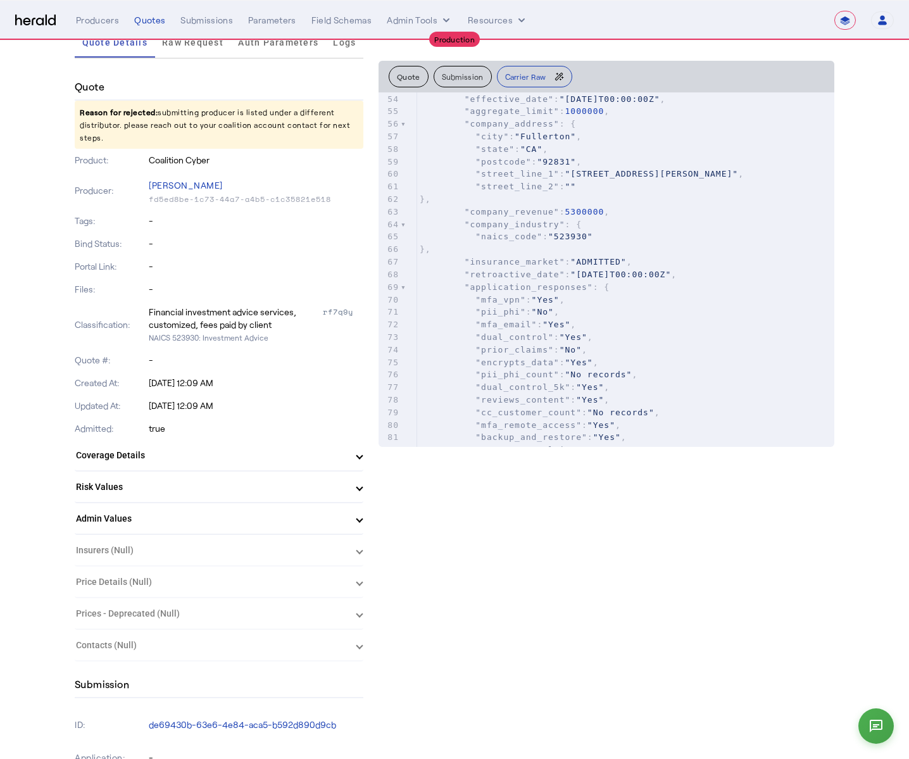
scroll to position [0, 0]
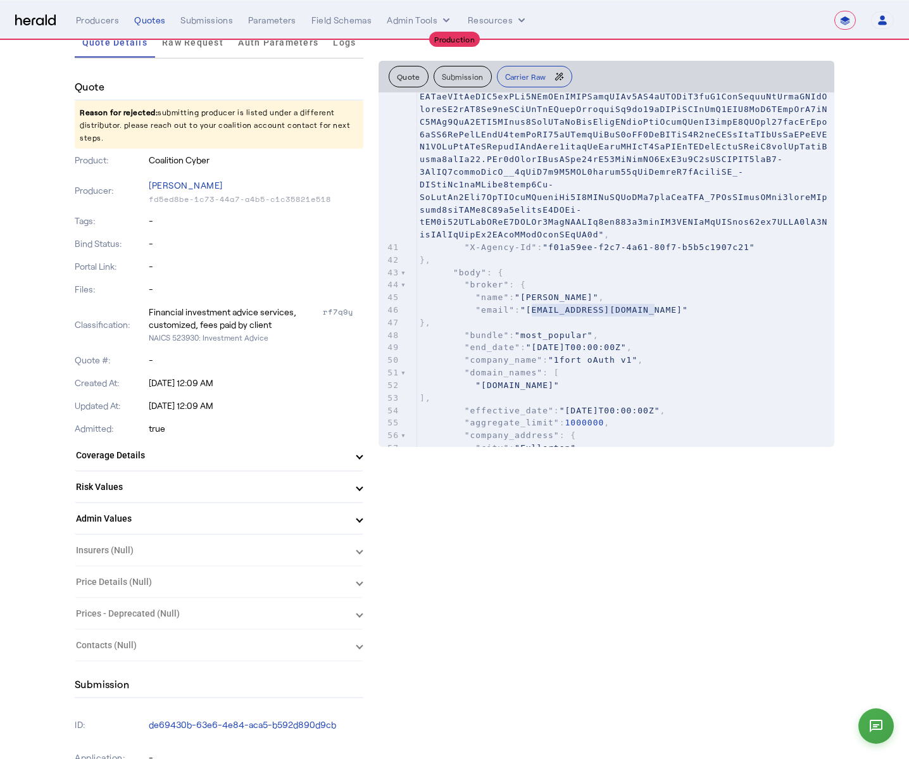
type textarea "**********"
drag, startPoint x: 535, startPoint y: 312, endPoint x: 654, endPoint y: 314, distance: 118.4
click at [654, 314] on span ""[EMAIL_ADDRESS][DOMAIN_NAME]"" at bounding box center [604, 309] width 168 height 9
drag, startPoint x: 648, startPoint y: 322, endPoint x: 397, endPoint y: 308, distance: 251.7
click at [646, 322] on pre "}," at bounding box center [625, 322] width 417 height 13
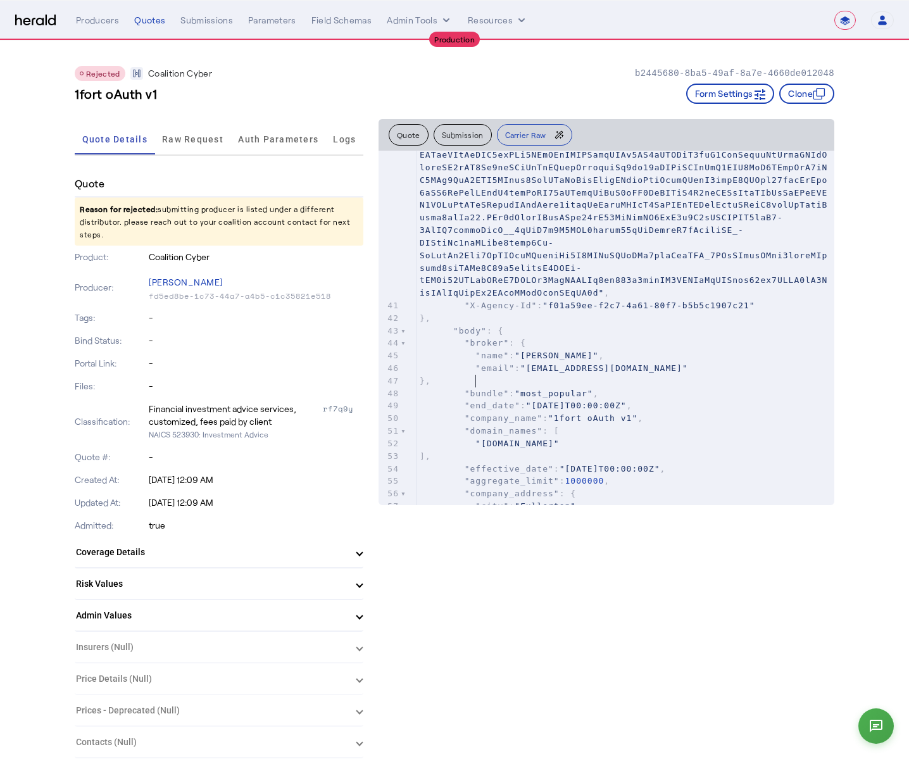
click at [415, 72] on div "Rejected Coalition Cyber b2445680-8ba5-49af-8a7e-4660de012048" at bounding box center [455, 73] width 760 height 15
click at [285, 87] on div "1fort oAuth v1 Form Settings Clone" at bounding box center [455, 94] width 760 height 20
click at [146, 18] on div "Quotes" at bounding box center [149, 20] width 31 height 13
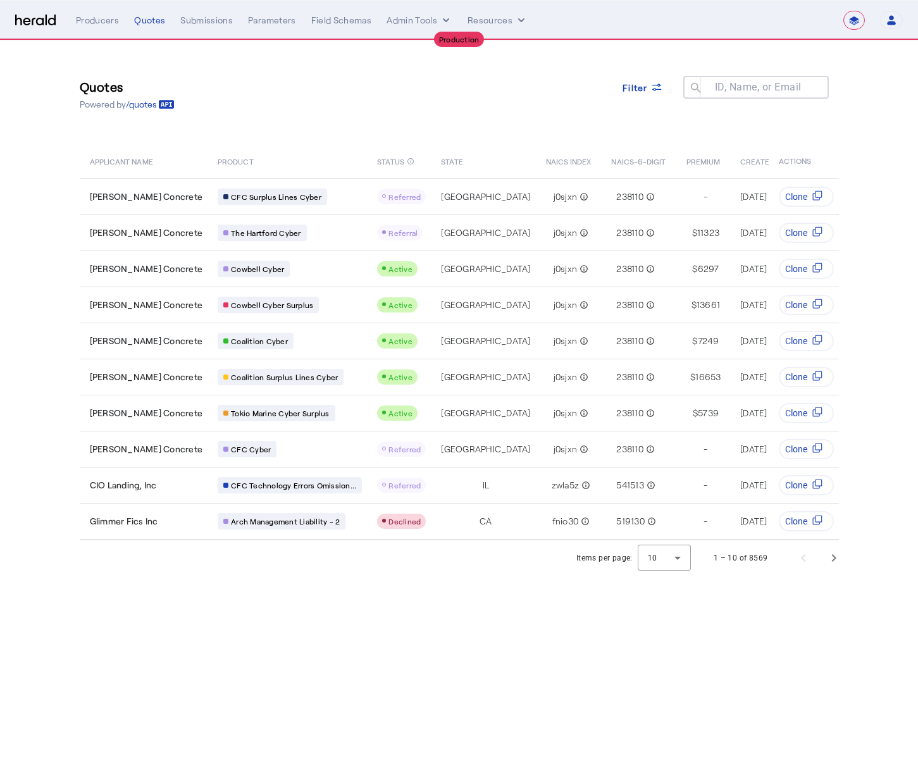
click at [271, 87] on div "Quotes Powered by /quotes Filter ID, Name, or Email search" at bounding box center [460, 94] width 760 height 57
click at [660, 78] on span at bounding box center [643, 87] width 61 height 30
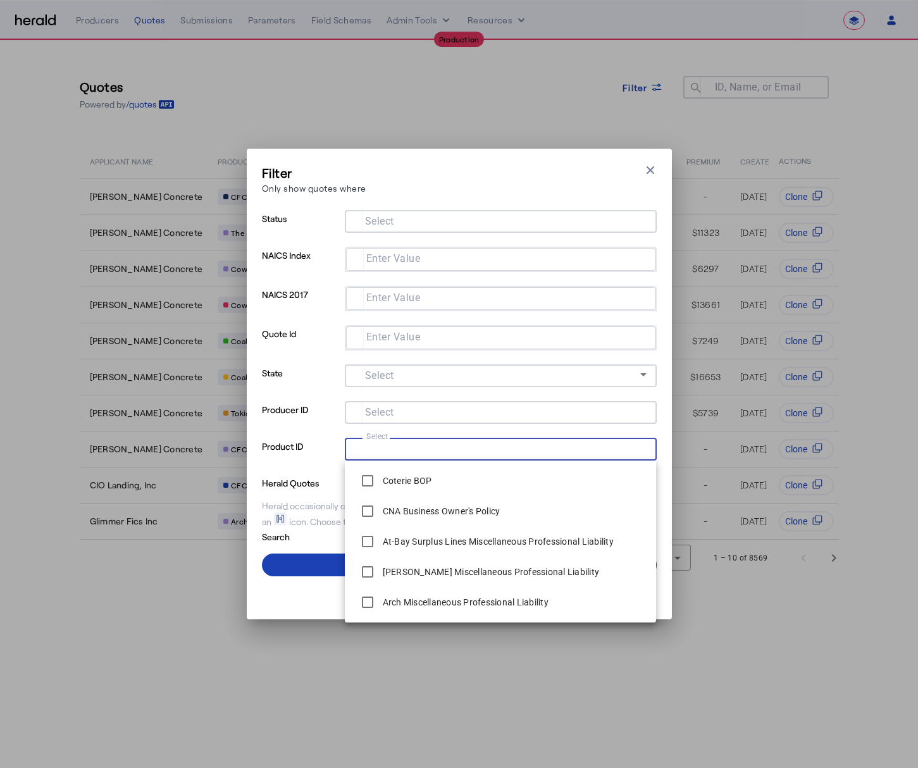
click at [460, 443] on input "Select" at bounding box center [498, 448] width 287 height 15
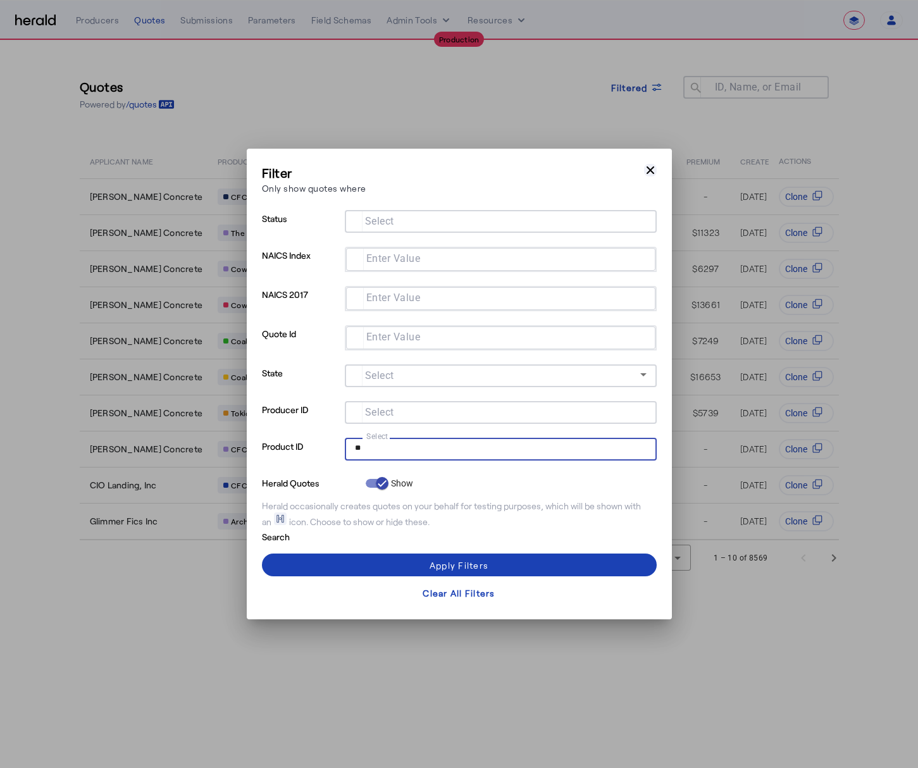
type input "**"
click at [649, 173] on icon "button" at bounding box center [650, 170] width 13 height 13
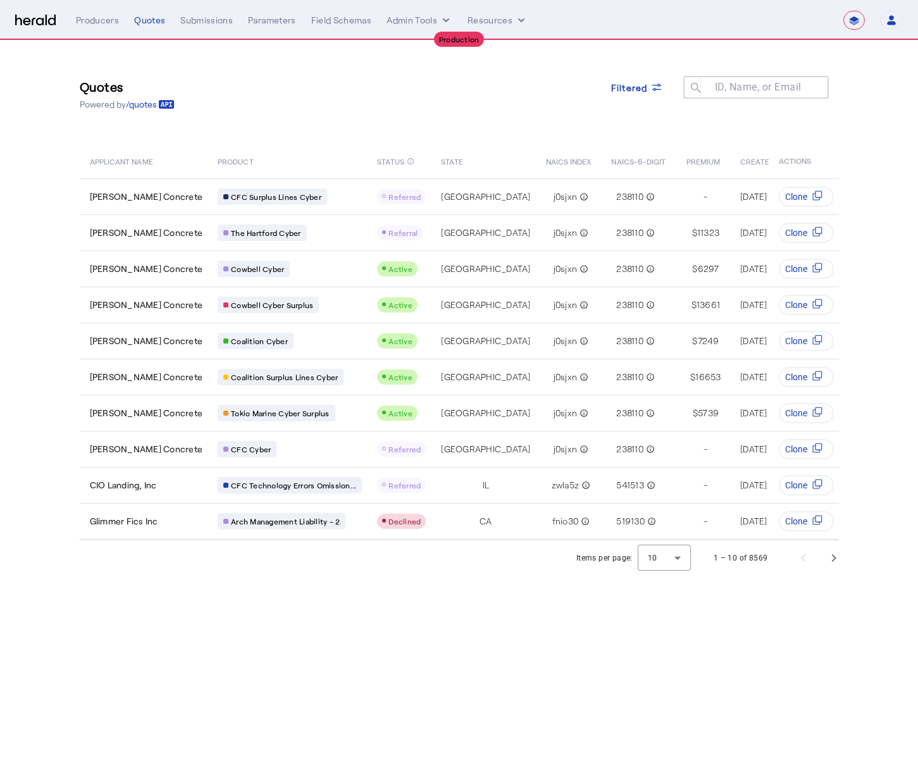
click at [21, 20] on img at bounding box center [35, 21] width 41 height 12
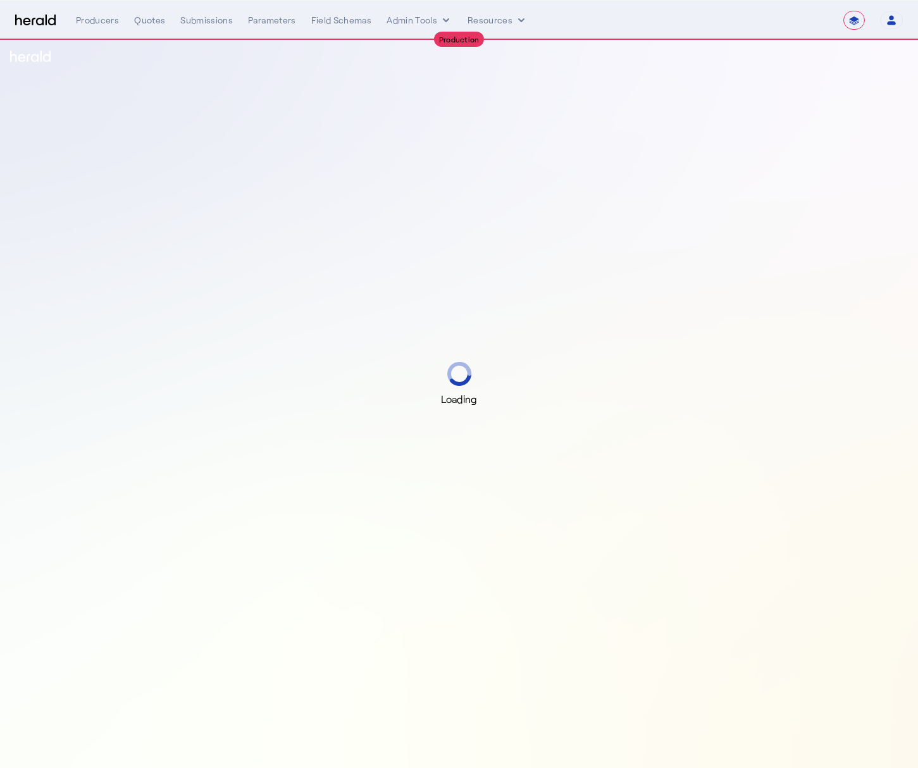
click at [173, 18] on div "Producers Quotes Submissions Parameters Field Schemas Admin Tools Resources" at bounding box center [460, 20] width 768 height 13
click at [155, 20] on div "Quotes" at bounding box center [149, 20] width 31 height 13
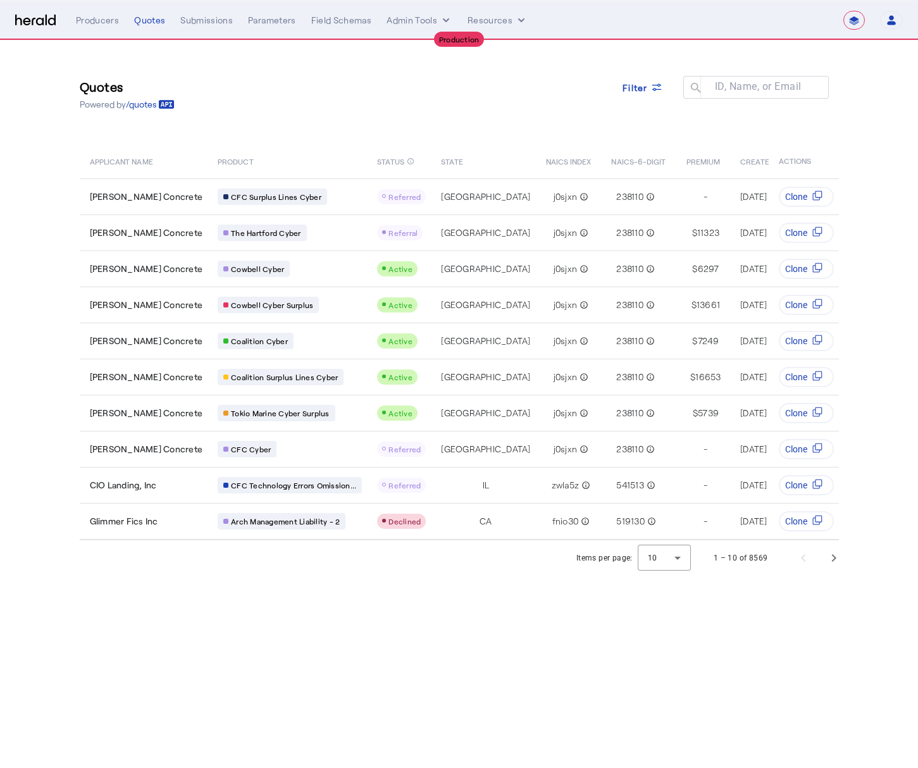
click at [333, 72] on div "Quotes Powered by /quotes Filter ID, Name, or Email search" at bounding box center [460, 94] width 760 height 57
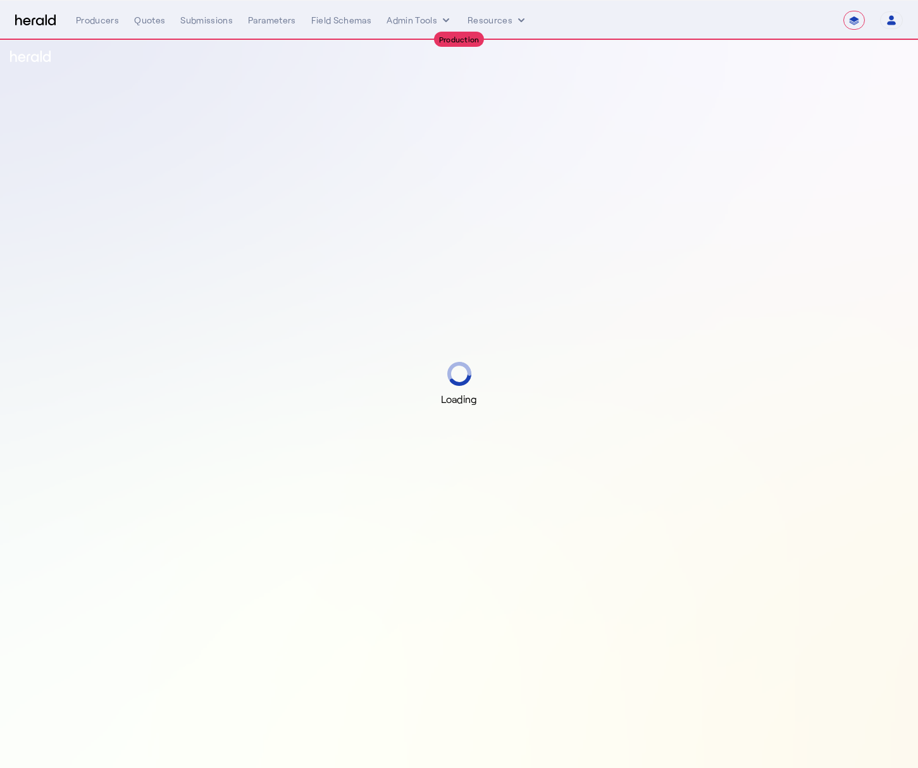
select select "**********"
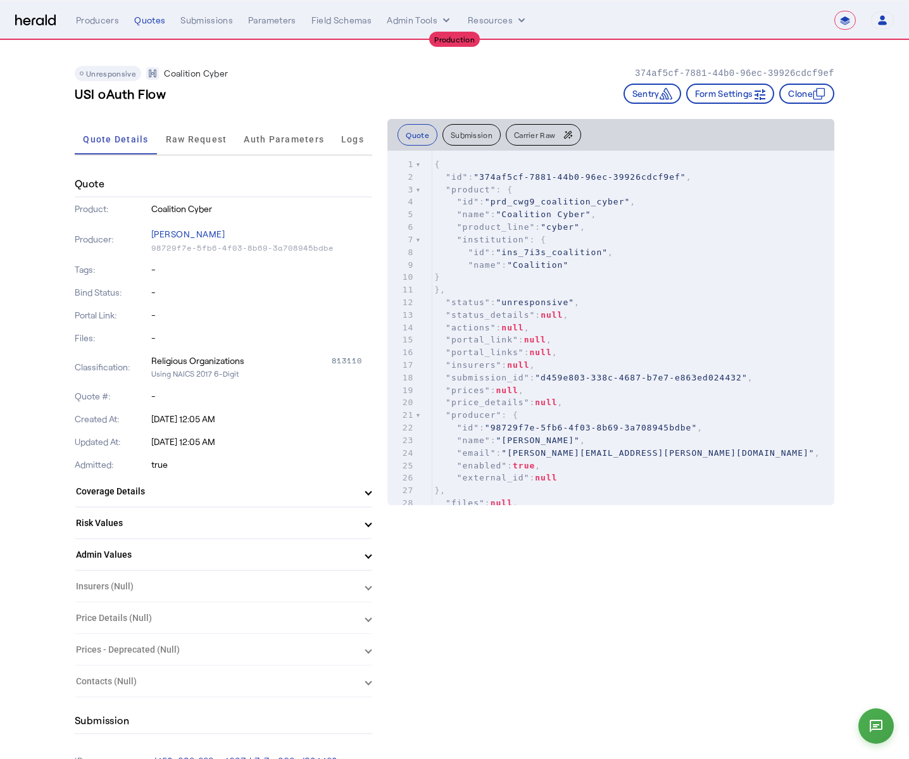
click at [384, 80] on div "Unresponsive Coalition Cyber 374af5cf-7881-44b0-96ec-39926cdcf9ef" at bounding box center [455, 73] width 760 height 15
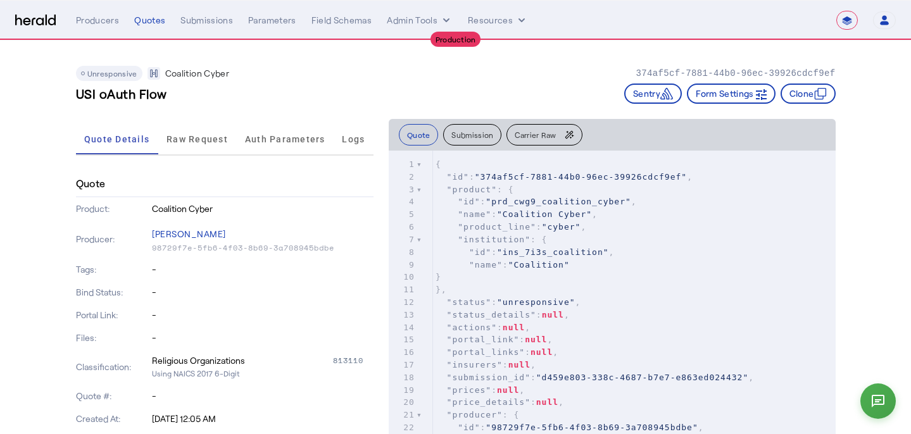
click at [481, 75] on div "Unresponsive Coalition Cyber 374af5cf-7881-44b0-96ec-39926cdcf9ef" at bounding box center [456, 73] width 760 height 15
click at [223, 180] on div "Quote" at bounding box center [224, 184] width 297 height 27
click at [279, 247] on p "98729f7e-5fb6-4f03-8b69-3a708945bdbe" at bounding box center [263, 248] width 222 height 10
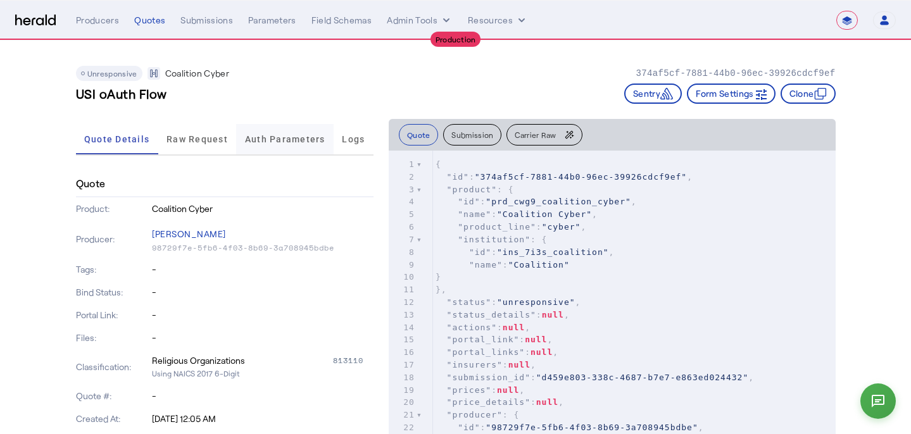
click at [313, 128] on span "Auth Parameters" at bounding box center [285, 139] width 80 height 30
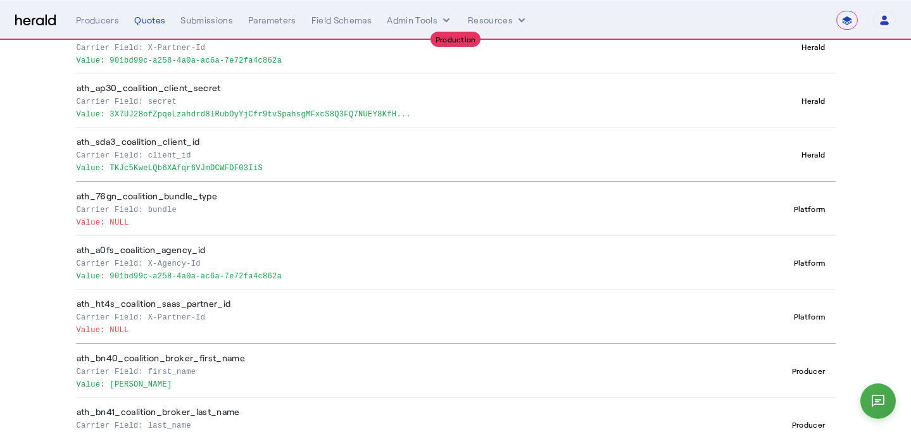
scroll to position [224, 0]
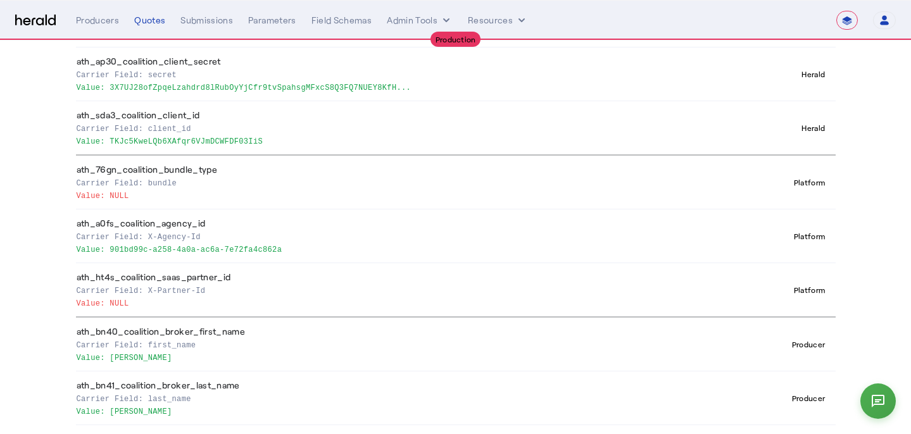
click at [259, 252] on p "Value: 901bd99c-a258-4a0a-ac6a-7e72fa4c862a" at bounding box center [404, 248] width 654 height 13
click at [259, 317] on th "ath_bn40_coalition_broker_first_name Carrier Field: first_name Value: Julius" at bounding box center [406, 344] width 660 height 54
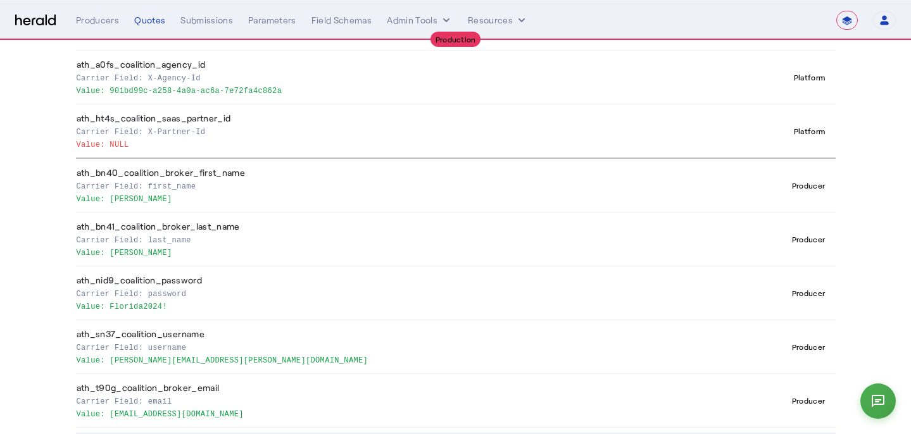
scroll to position [42, 0]
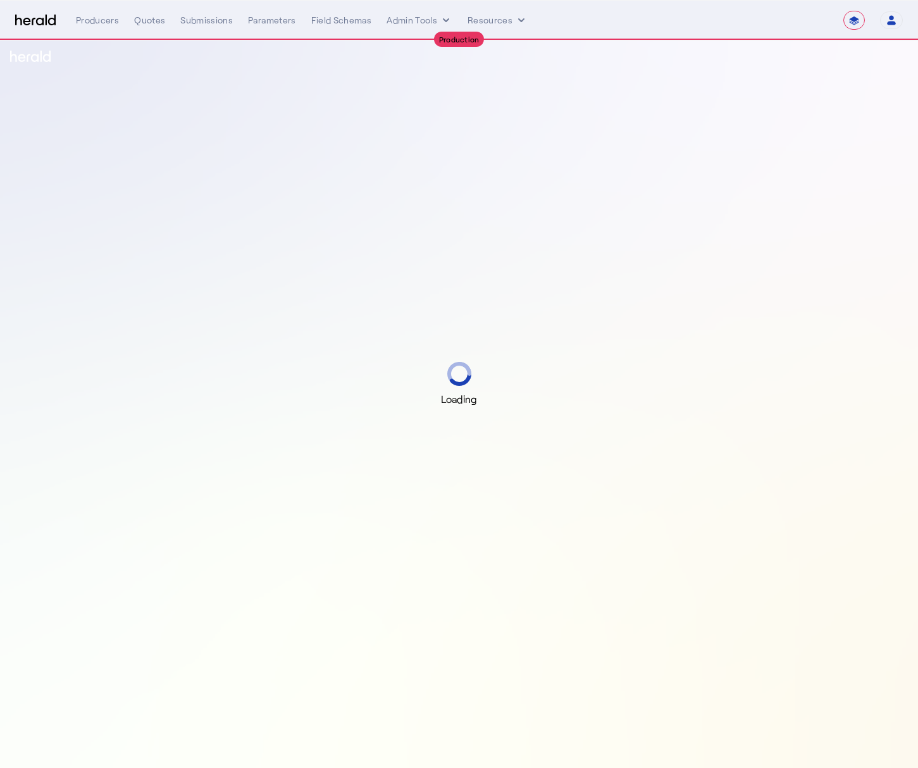
select select "**********"
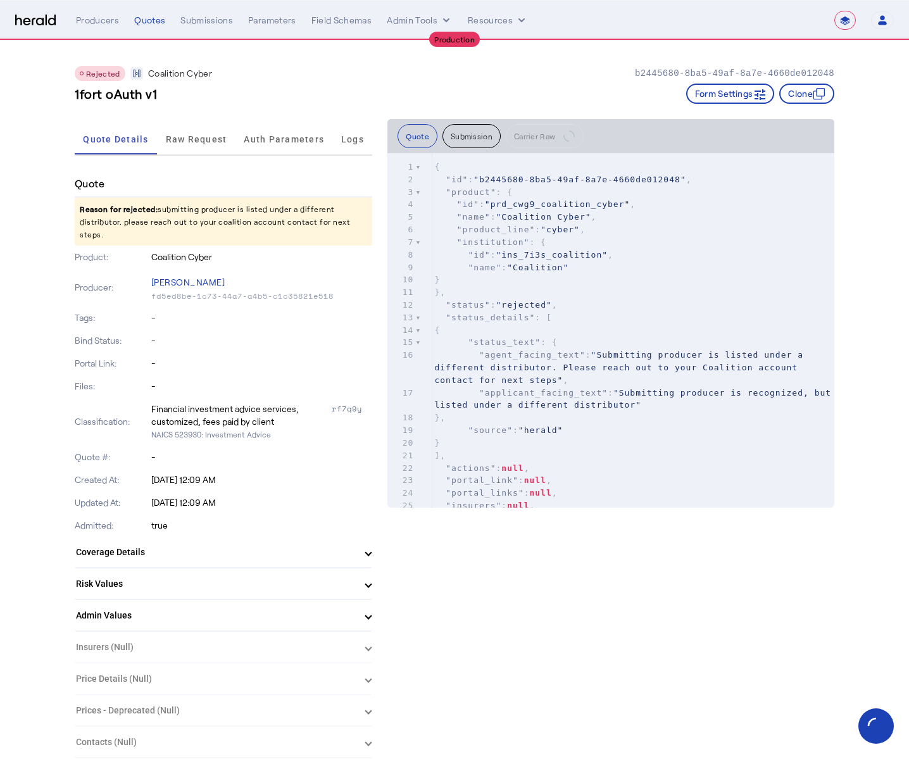
click at [584, 70] on div "Rejected Coalition Cyber b2445680-8ba5-49af-8a7e-4660de012048" at bounding box center [455, 73] width 760 height 15
click at [98, 28] on div "**********" at bounding box center [485, 20] width 818 height 19
click at [147, 25] on div "Quotes" at bounding box center [149, 20] width 31 height 13
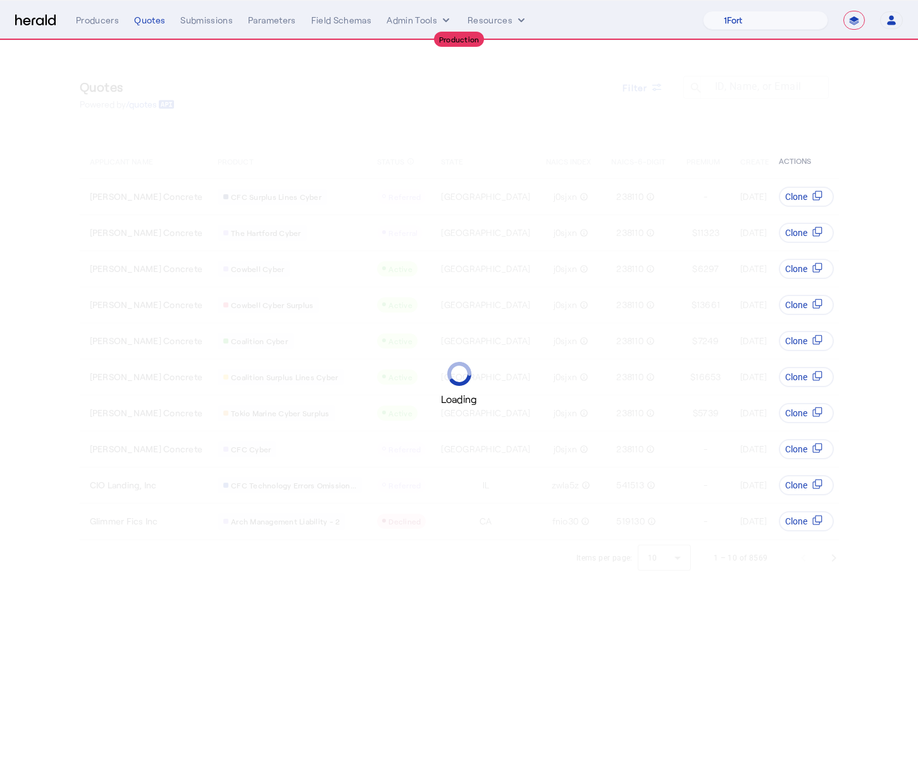
select select "**********"
click at [753, 48] on div "Quotes Powered by /quotes Filter ID, Name, or Email search APPLICANT NAME PRODU…" at bounding box center [459, 291] width 810 height 500
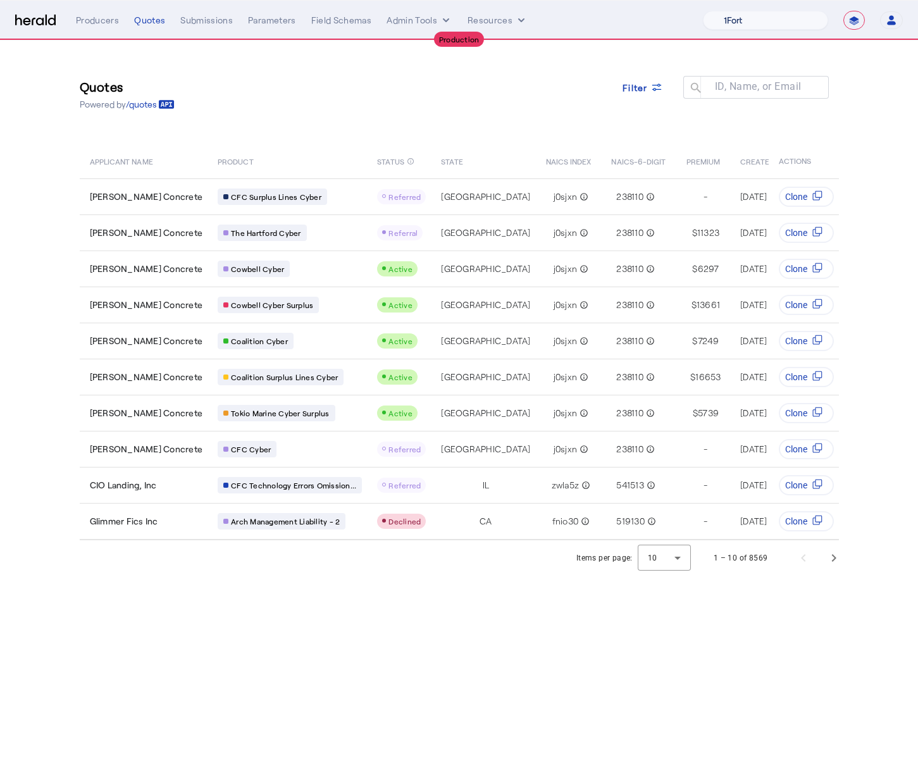
click at [773, 11] on select "1Fort Affinity Risk [PERSON_NAME] [PERSON_NAME] CRC Campus Coverage Citadel Fif…" at bounding box center [765, 20] width 125 height 19
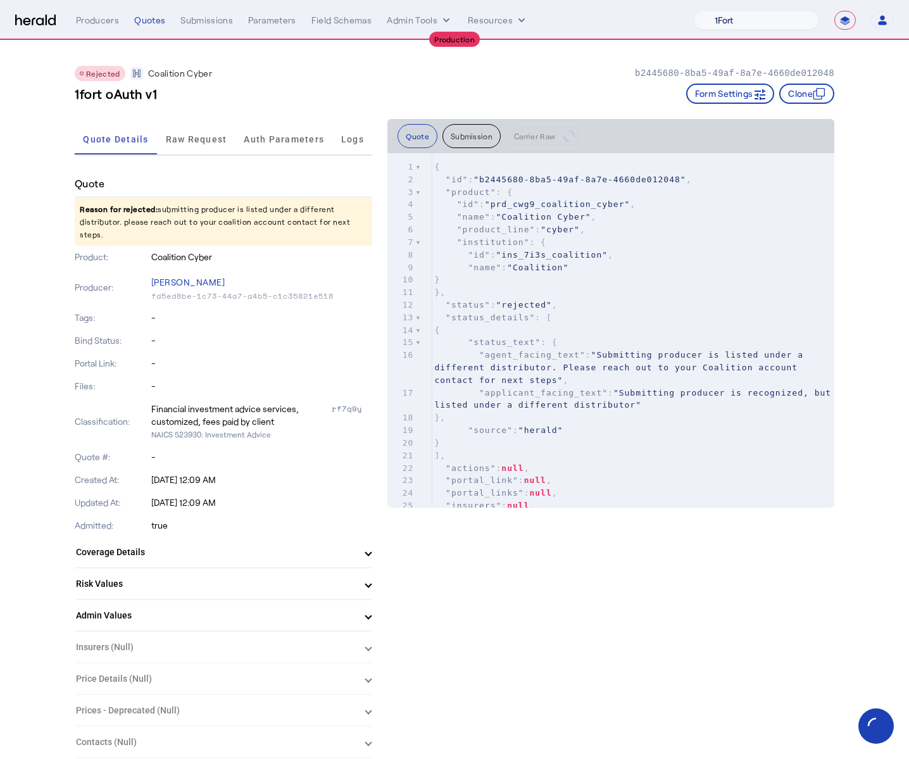
click at [751, 21] on select "1Fort Affinity Risk [PERSON_NAME] [PERSON_NAME] CRC Campus Coverage Citadel Fif…" at bounding box center [756, 20] width 125 height 19
select select "pfm_xsxs_xsbrokers"
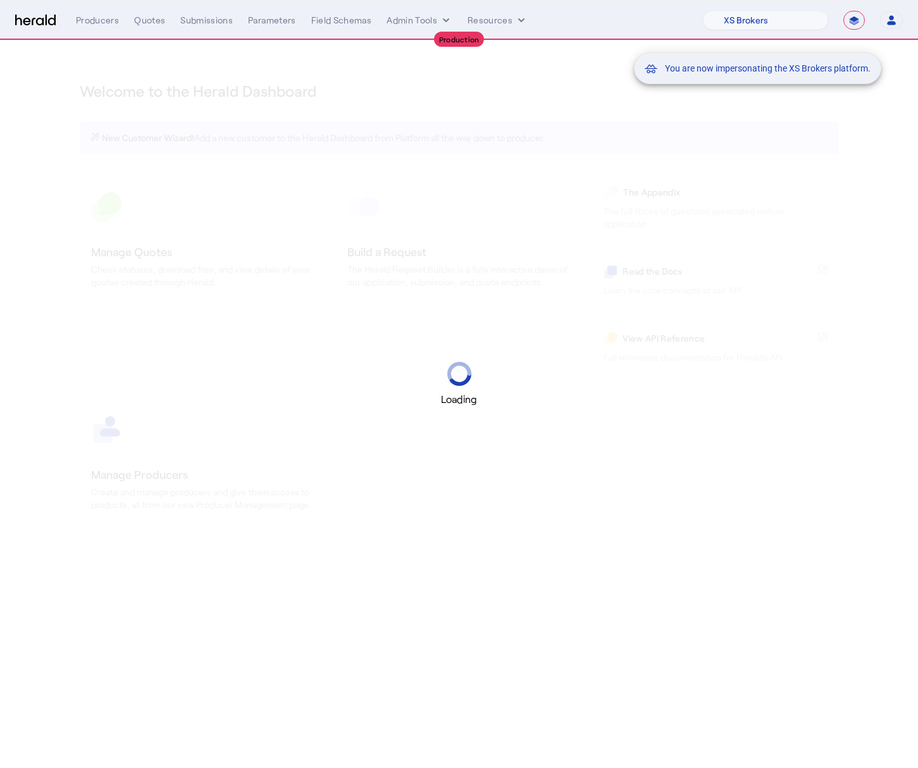
click at [865, 116] on div "You are now impersonating the XS Brokers platform." at bounding box center [459, 384] width 918 height 768
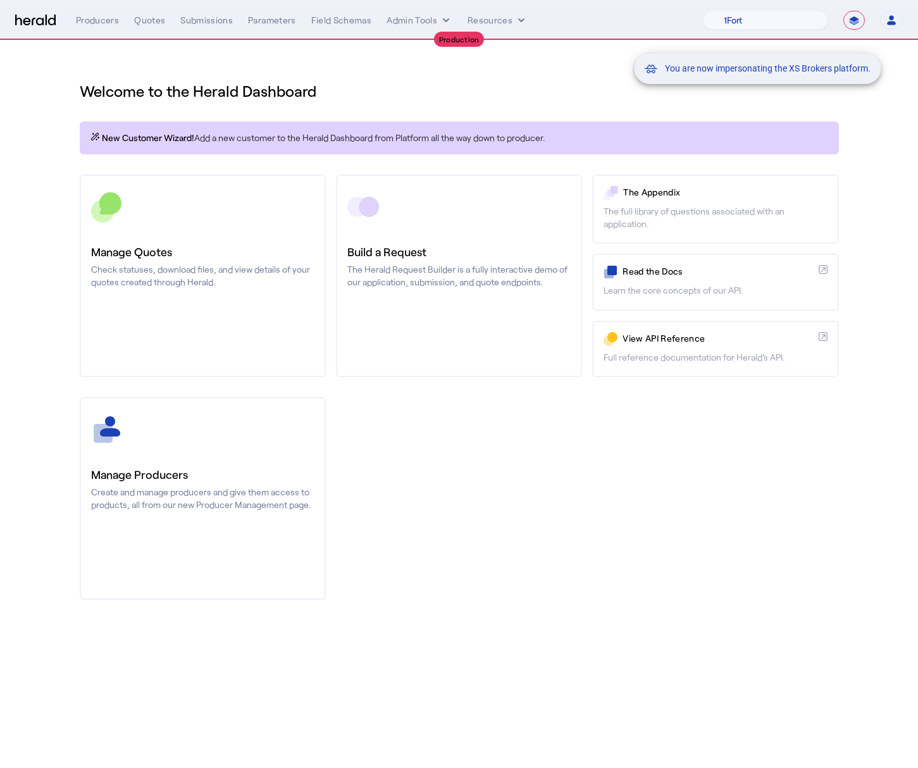
click at [372, 49] on div "You are now impersonating the XS Brokers platform." at bounding box center [459, 384] width 918 height 768
click at [413, 75] on div "You are now impersonating the XS Brokers platform." at bounding box center [459, 384] width 918 height 768
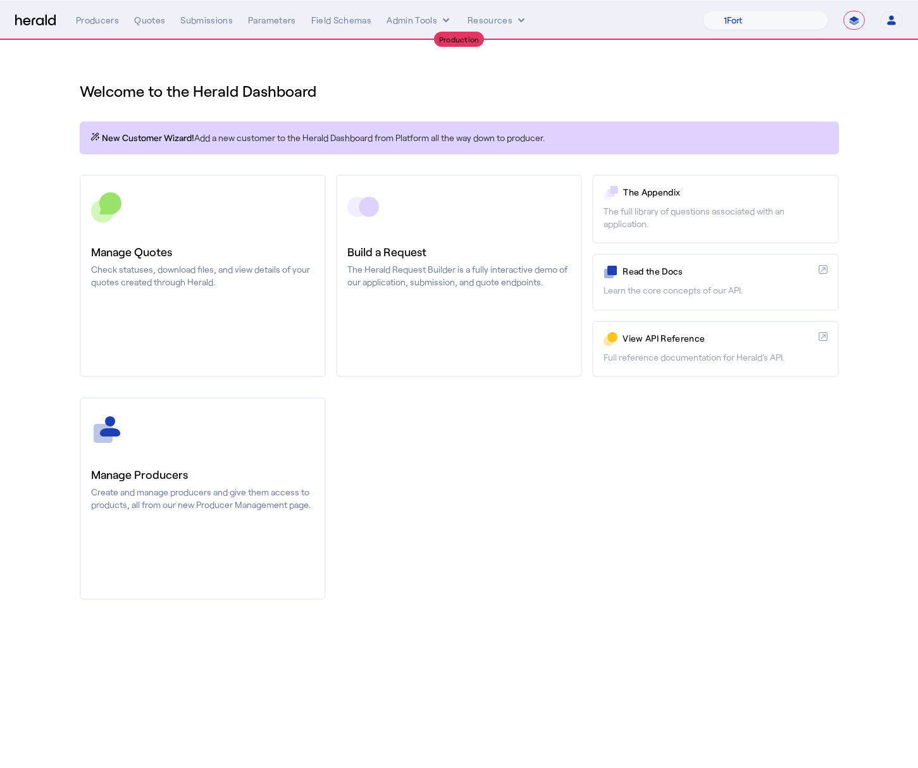
click at [70, 20] on div "**********" at bounding box center [459, 20] width 888 height 19
click at [96, 20] on div "Producers" at bounding box center [97, 20] width 43 height 13
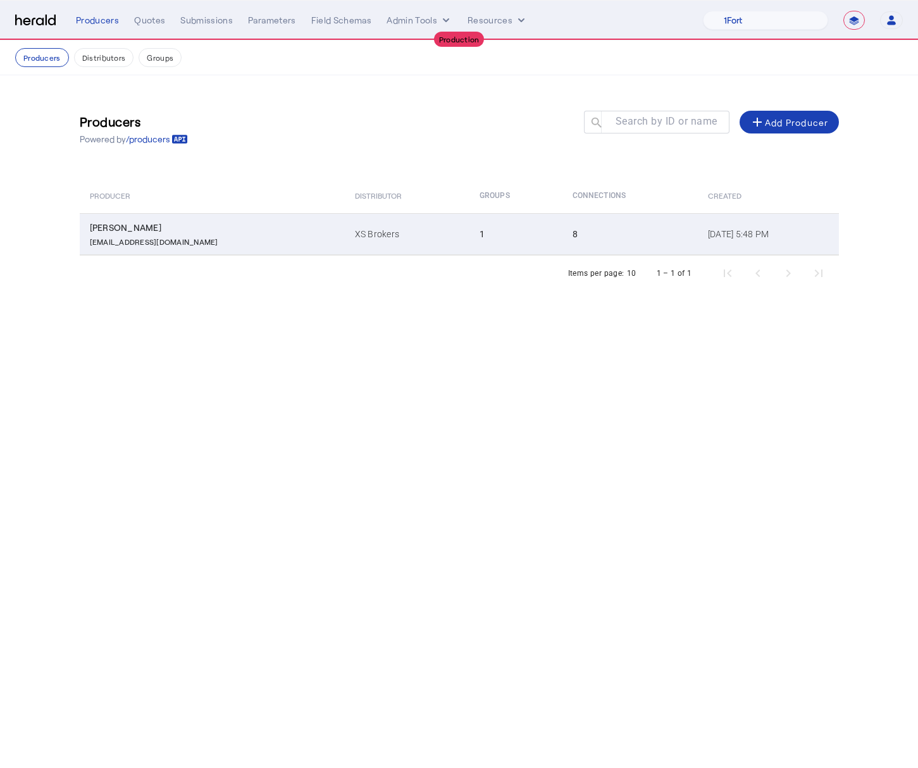
drag, startPoint x: 319, startPoint y: 151, endPoint x: 194, endPoint y: 236, distance: 151.3
click at [319, 152] on div "Producers Powered by /producers Search by ID or name search add Add Producer" at bounding box center [460, 129] width 760 height 57
click at [191, 237] on div "[EMAIL_ADDRESS][DOMAIN_NAME]" at bounding box center [215, 240] width 250 height 13
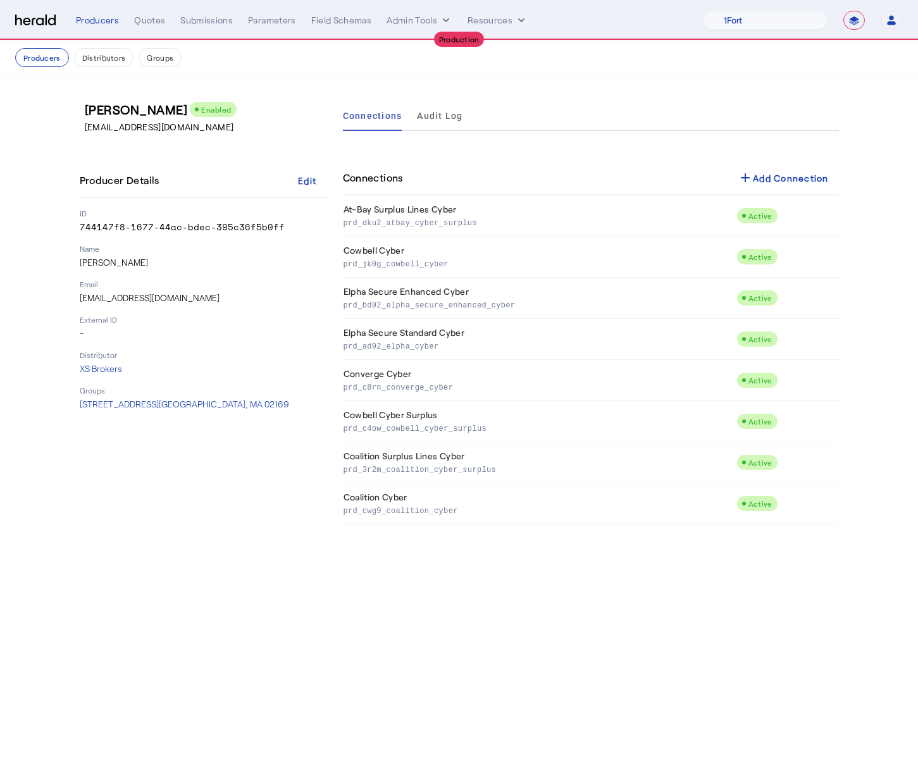
click at [103, 264] on p "[PERSON_NAME]" at bounding box center [204, 262] width 248 height 13
copy p "[PERSON_NAME]"
click at [139, 296] on p "[EMAIL_ADDRESS][DOMAIN_NAME]" at bounding box center [204, 298] width 248 height 13
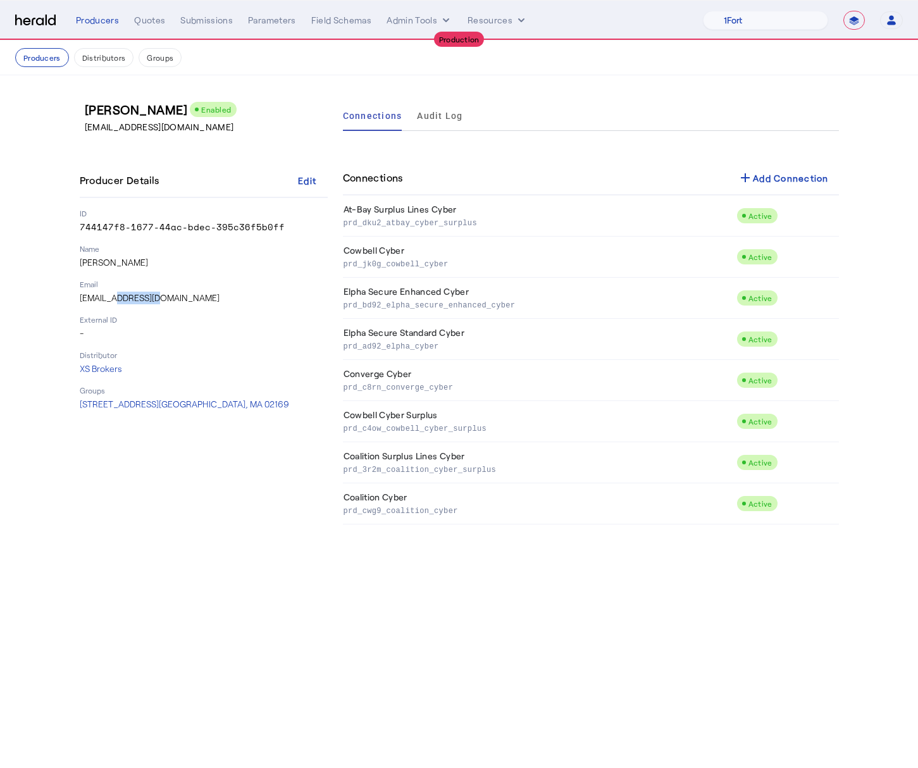
click at [139, 296] on p "[EMAIL_ADDRESS][DOMAIN_NAME]" at bounding box center [204, 298] width 248 height 13
copy p "[EMAIL_ADDRESS][DOMAIN_NAME]"
click at [142, 311] on div "Producer Details Edit ID 744147f8-1677-44ac-bdec-395c36f5b0ff Name [PERSON_NAME…" at bounding box center [204, 287] width 248 height 247
click at [127, 109] on h3 "[PERSON_NAME] Enabled" at bounding box center [209, 110] width 248 height 18
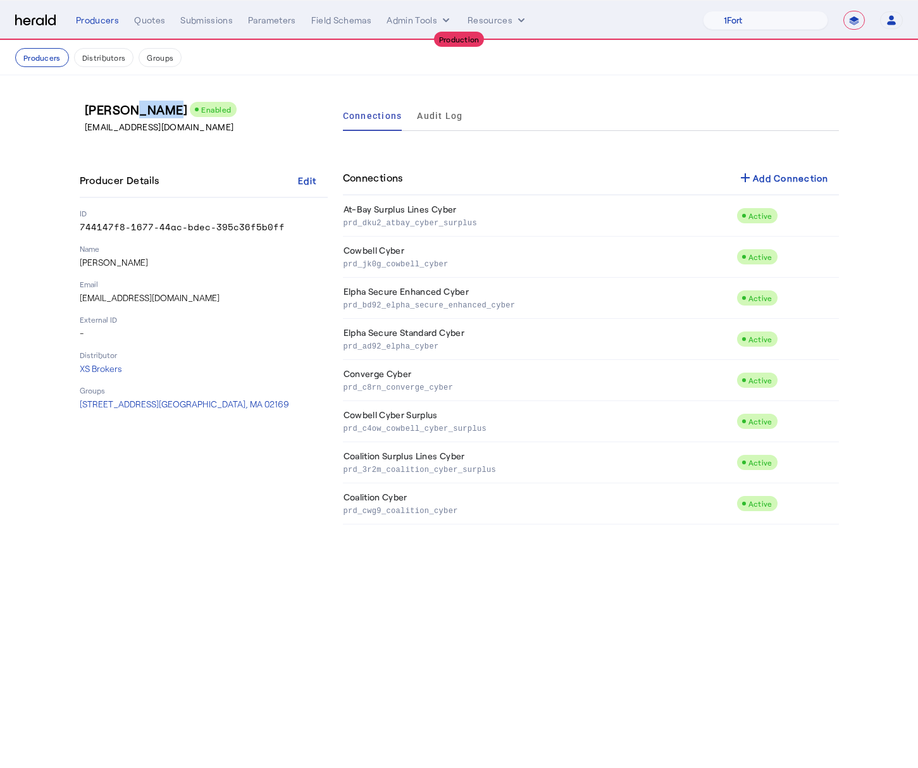
click at [127, 109] on h3 "[PERSON_NAME] Enabled" at bounding box center [209, 110] width 248 height 18
click at [146, 113] on h3 "[PERSON_NAME] Enabled" at bounding box center [209, 110] width 248 height 18
drag, startPoint x: 153, startPoint y: 113, endPoint x: 75, endPoint y: 113, distance: 77.9
click at [75, 113] on div "[PERSON_NAME] Enabled [EMAIL_ADDRESS][DOMAIN_NAME] Producer Details Edit ID 744…" at bounding box center [459, 312] width 810 height 475
copy h3 "[PERSON_NAME]"
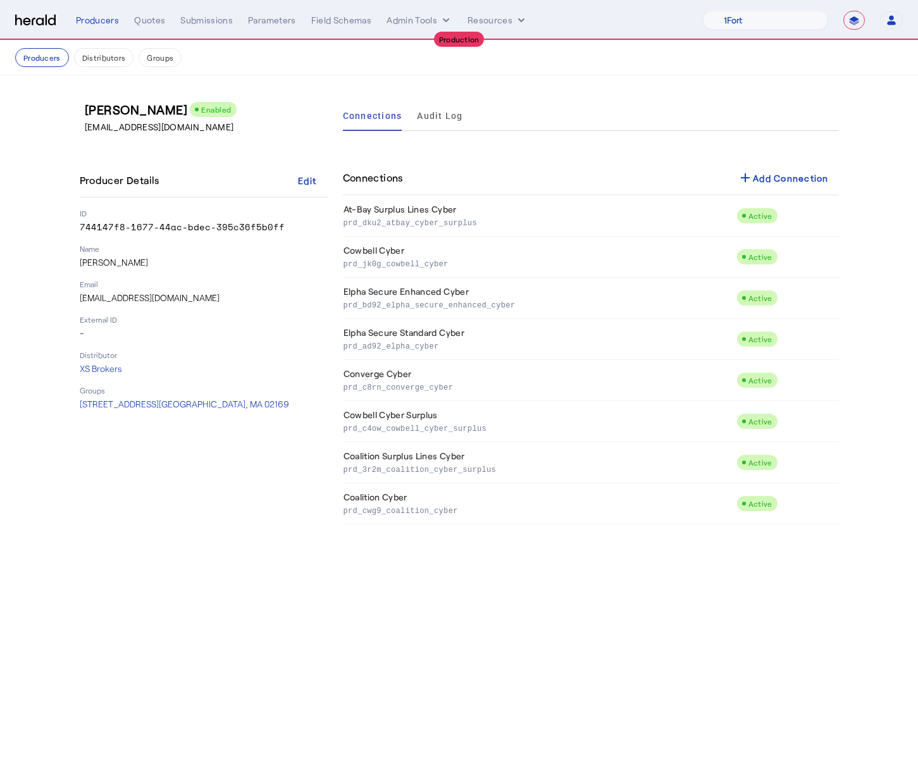
drag, startPoint x: 137, startPoint y: 144, endPoint x: 20, endPoint y: 162, distance: 118.4
click at [103, 147] on div "[PERSON_NAME] Enabled [EMAIL_ADDRESS][DOMAIN_NAME] Producer Details Edit ID 744…" at bounding box center [204, 313] width 248 height 424
click at [696, 163] on div "Connections add Add Connection" at bounding box center [591, 178] width 496 height 34
